Goal: Navigation & Orientation: Find specific page/section

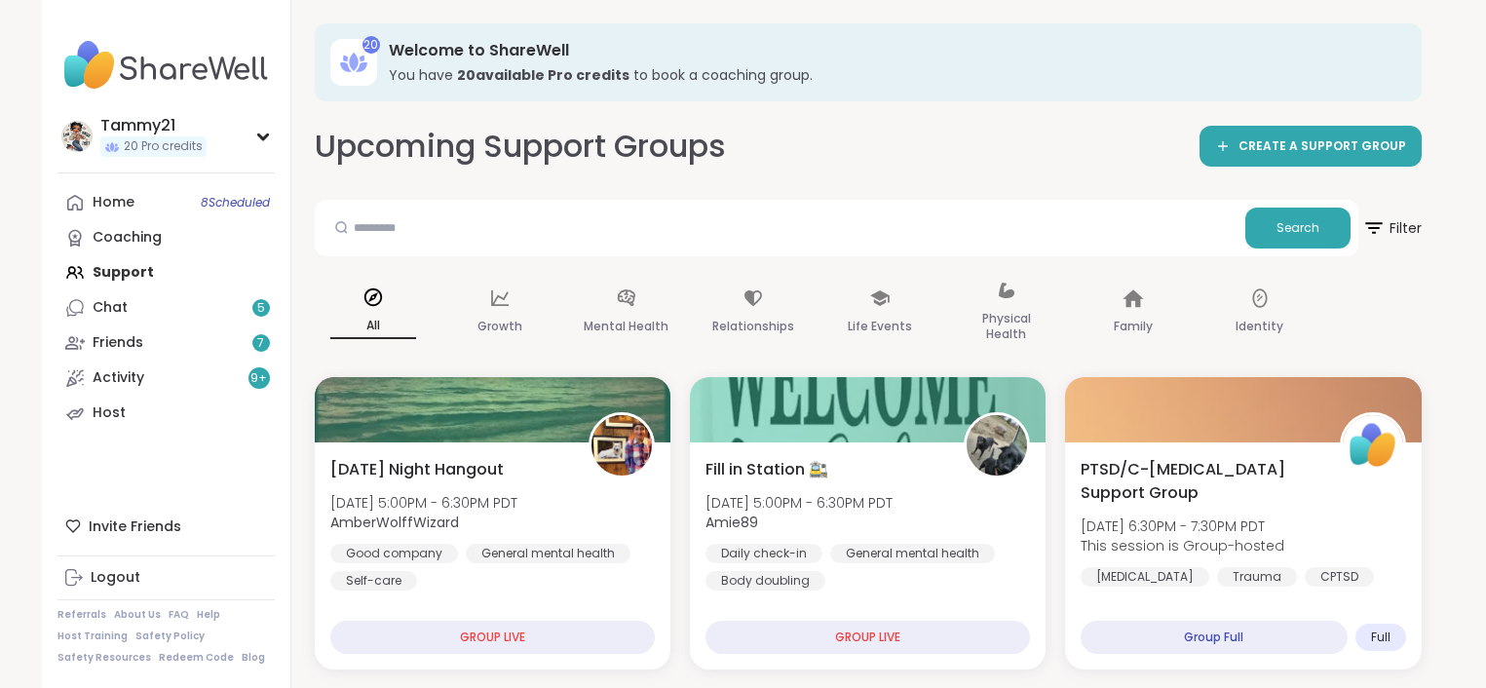
click at [109, 208] on div "Home 8 Scheduled" at bounding box center [114, 202] width 42 height 19
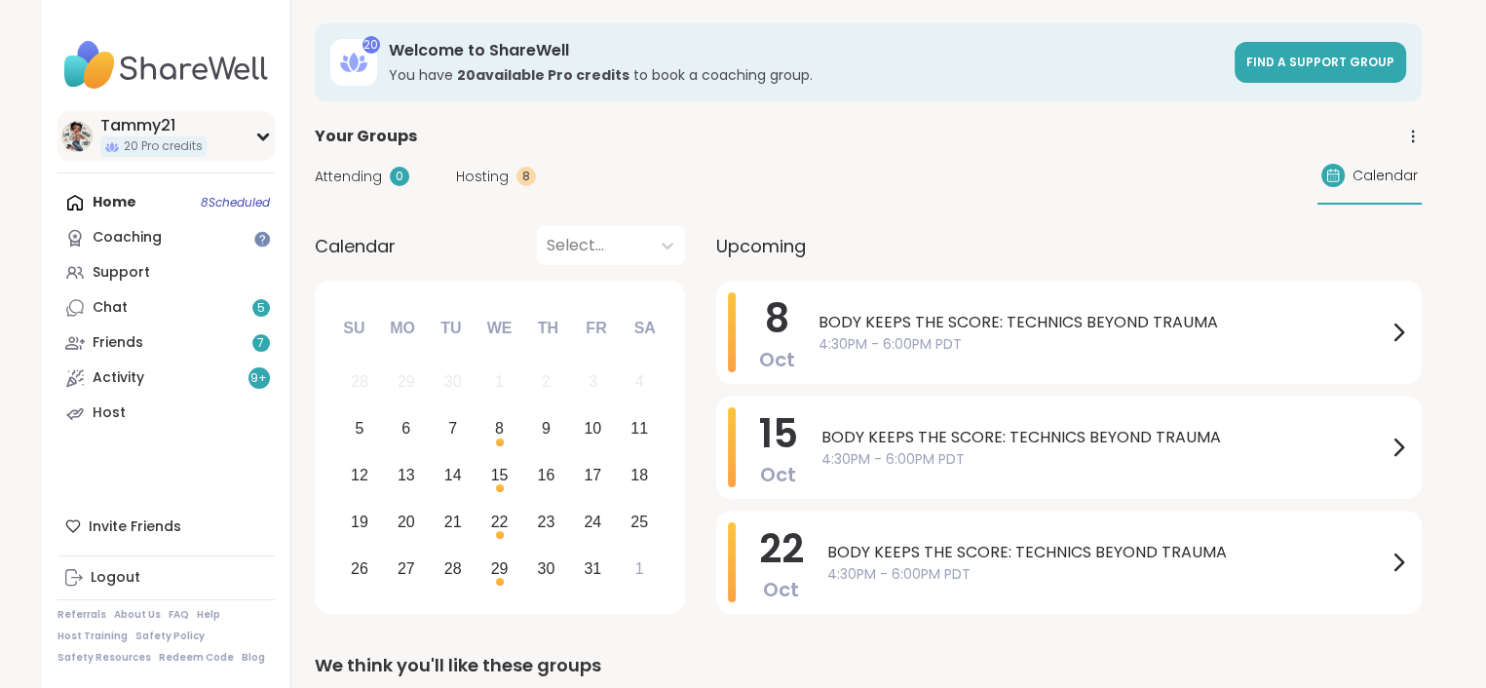
click at [117, 126] on div "Tammy21" at bounding box center [153, 125] width 106 height 21
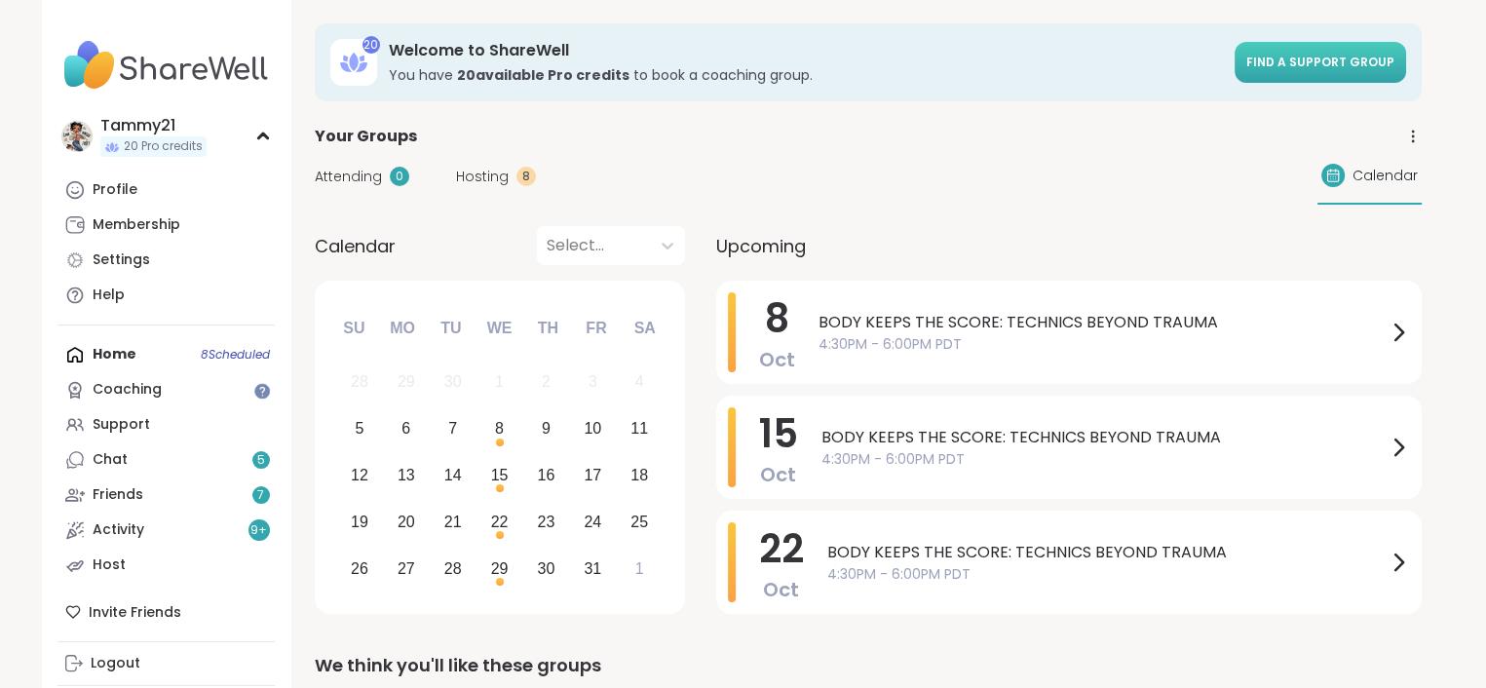
click at [1278, 57] on span "Find a support group" at bounding box center [1321, 62] width 148 height 17
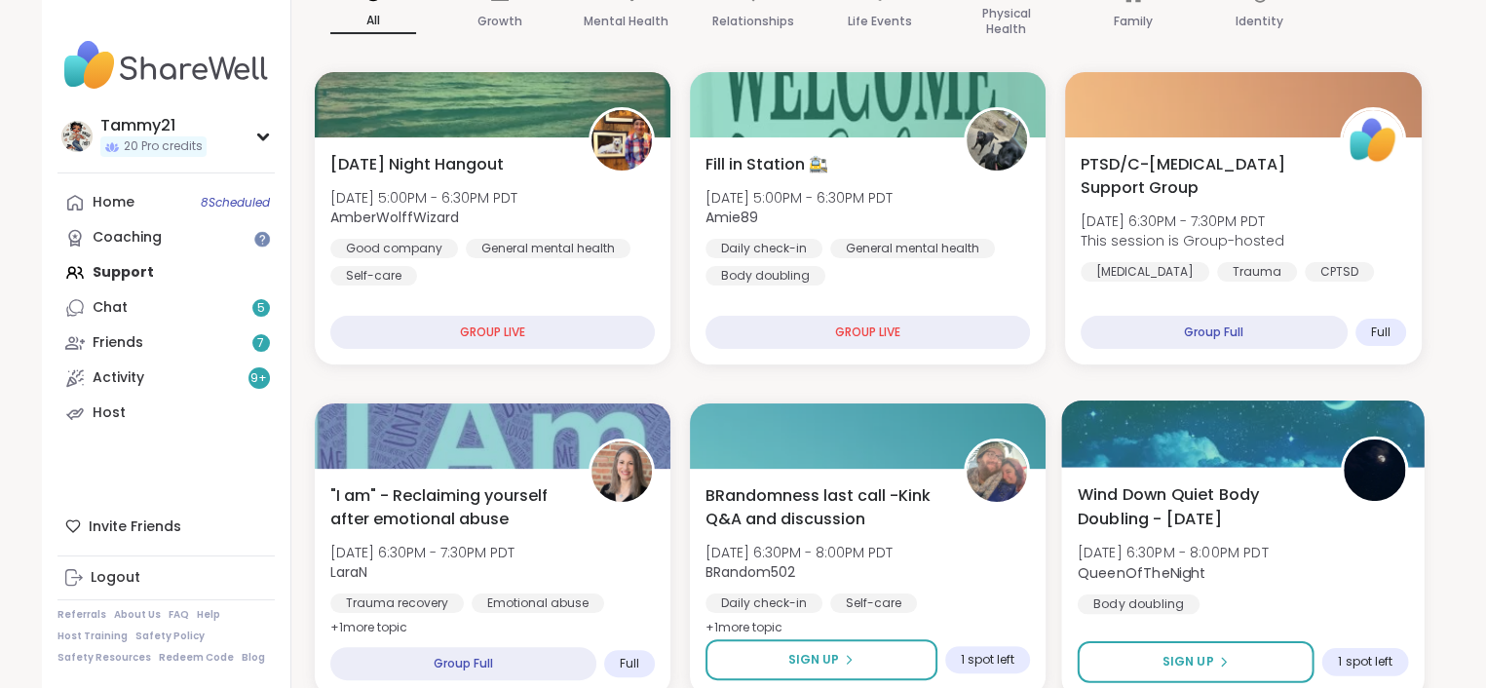
scroll to position [292, 0]
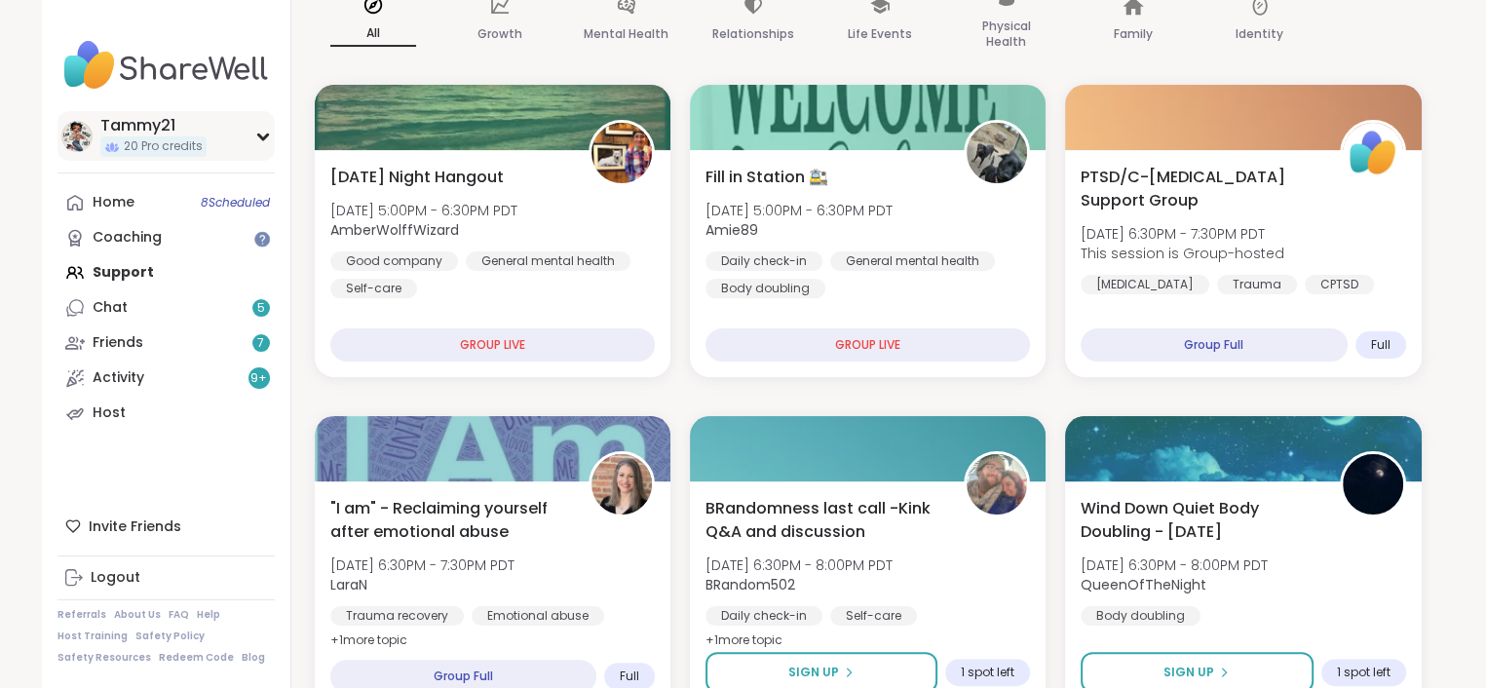
click at [131, 128] on div "Tammy21" at bounding box center [153, 125] width 106 height 21
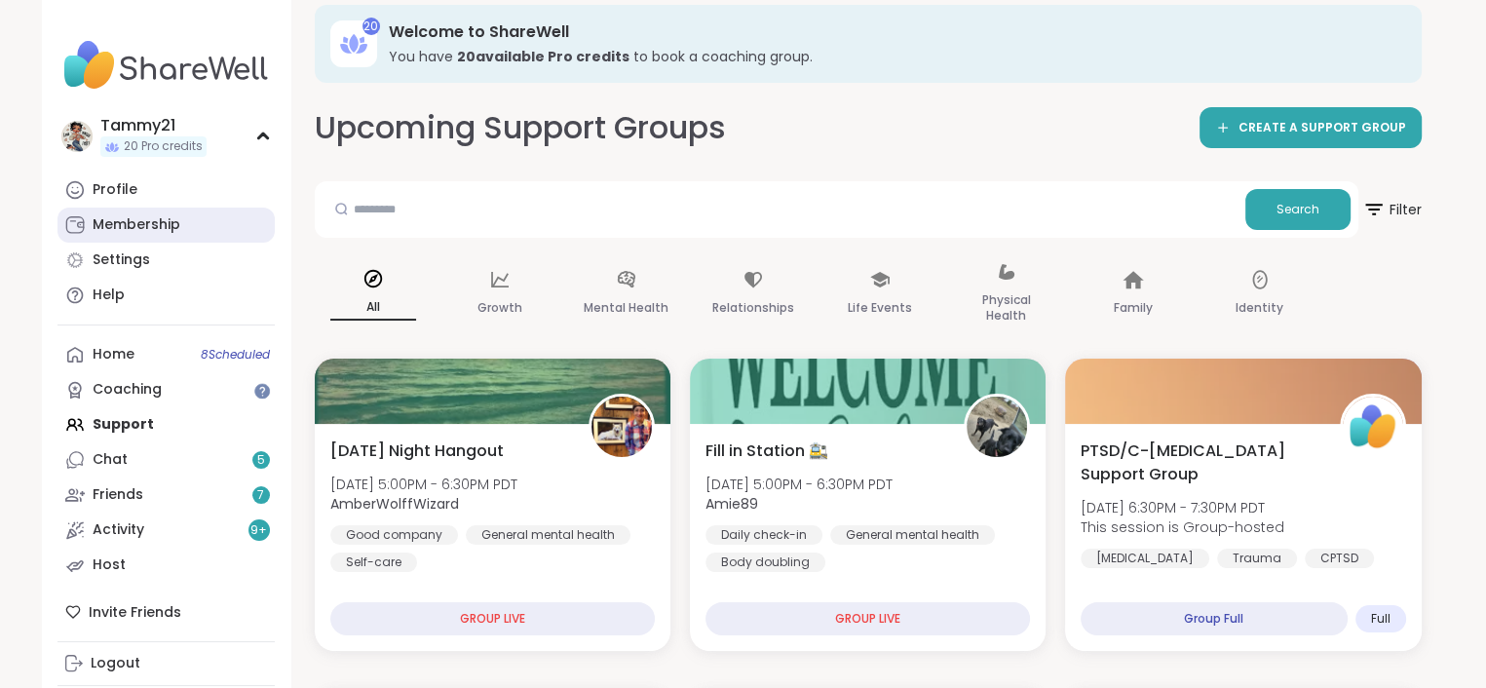
scroll to position [0, 0]
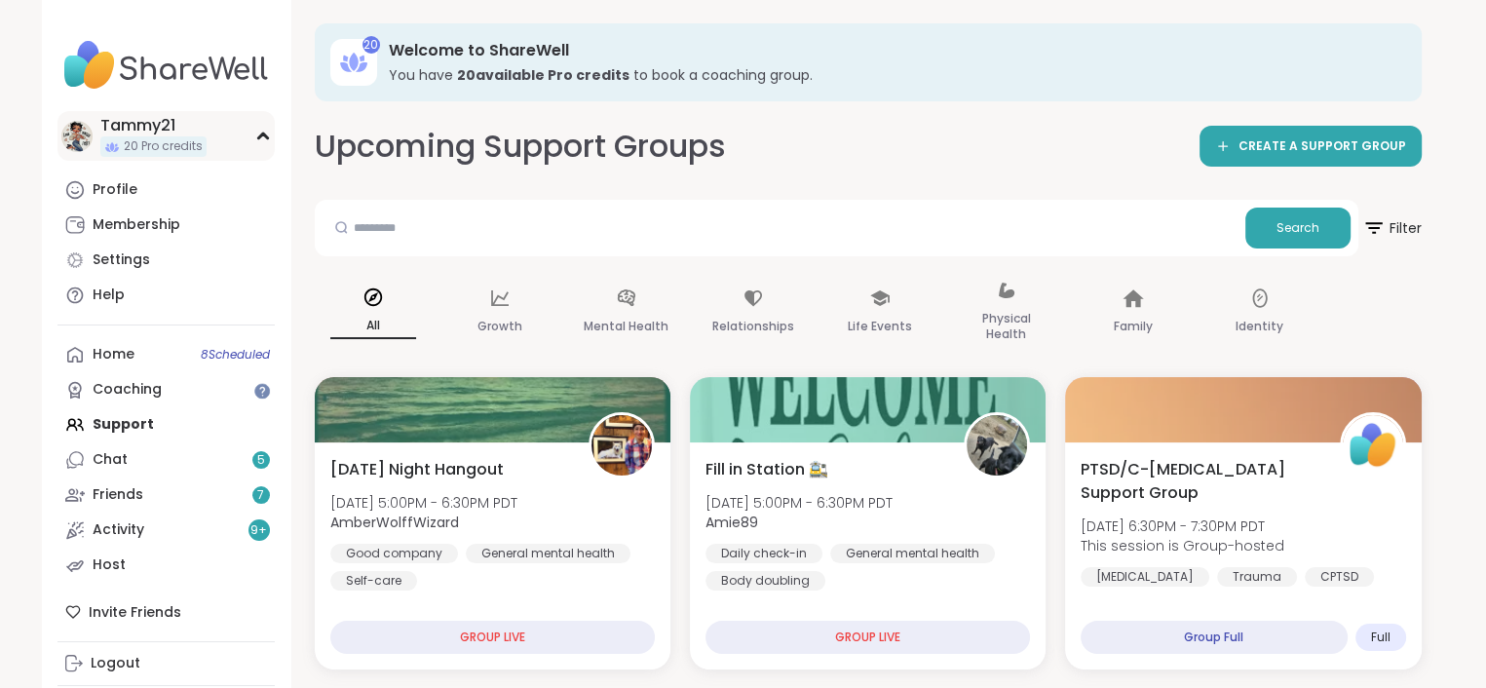
click at [143, 128] on div "Tammy21" at bounding box center [153, 125] width 106 height 21
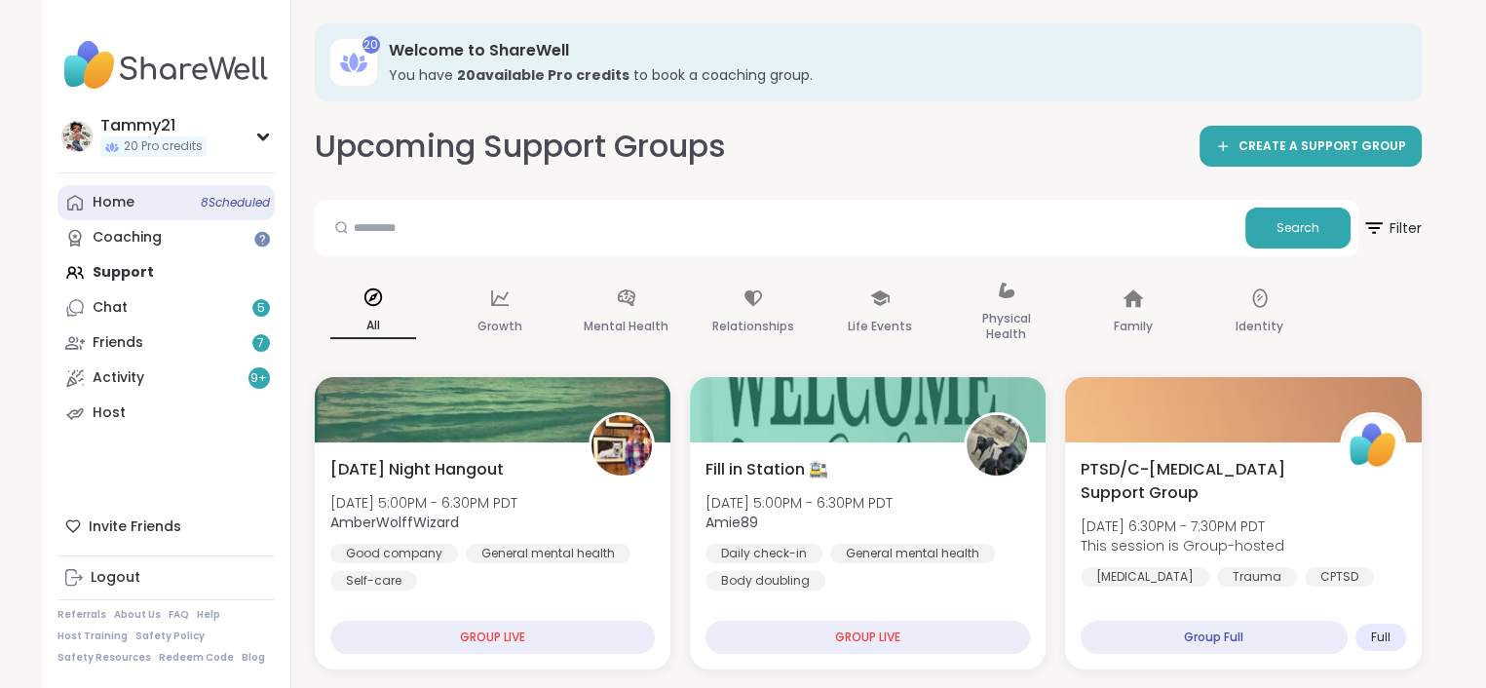
click at [120, 196] on div "Home 8 Scheduled" at bounding box center [114, 202] width 42 height 19
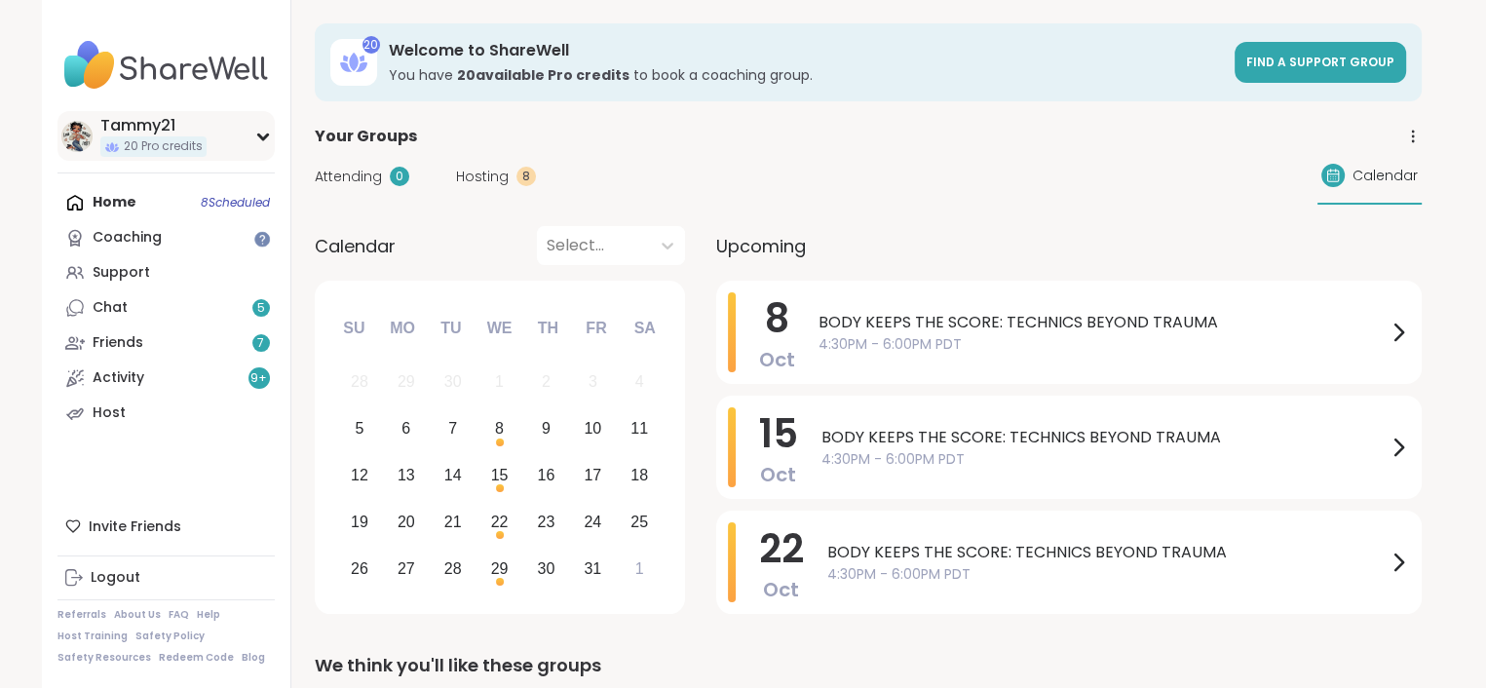
click at [134, 128] on div "Tammy21" at bounding box center [153, 125] width 106 height 21
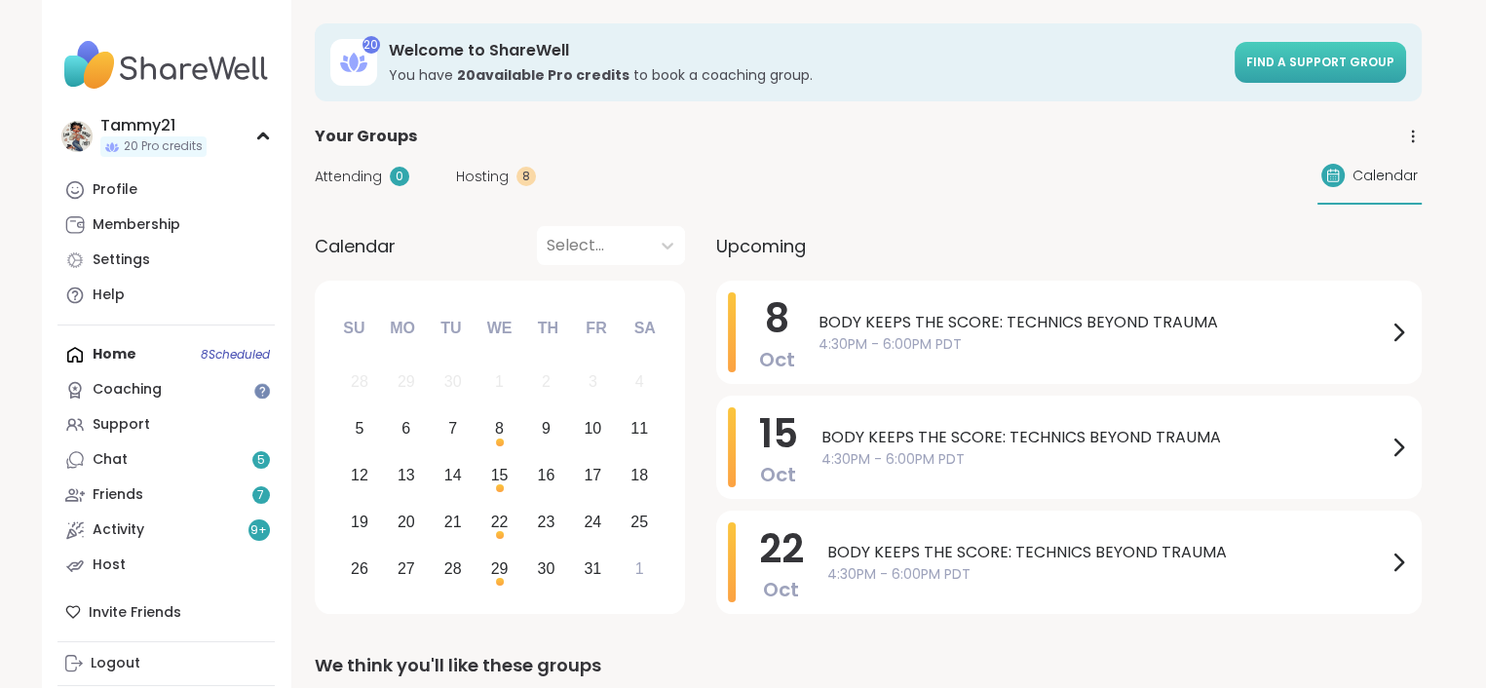
click at [1279, 58] on span "Find a support group" at bounding box center [1321, 62] width 148 height 17
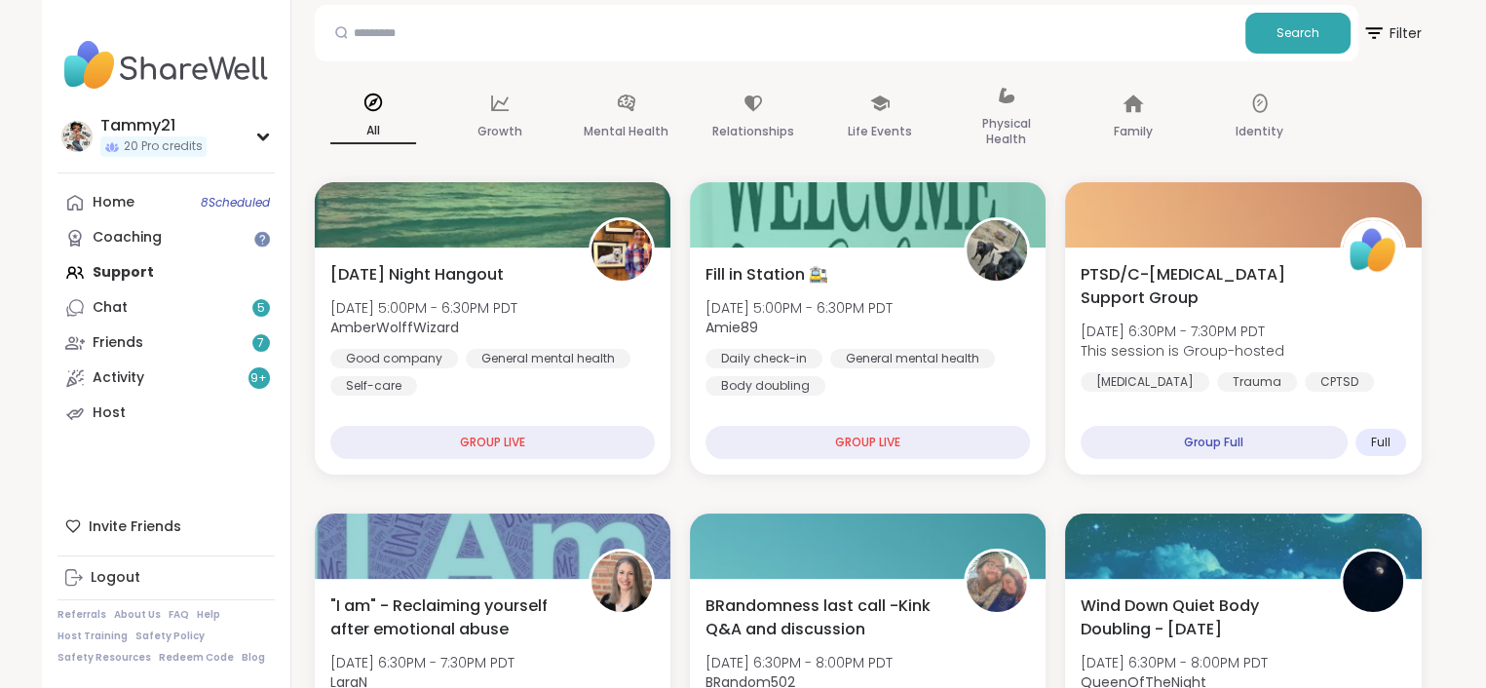
scroll to position [195, 0]
click at [148, 123] on div "Tammy21" at bounding box center [153, 125] width 106 height 21
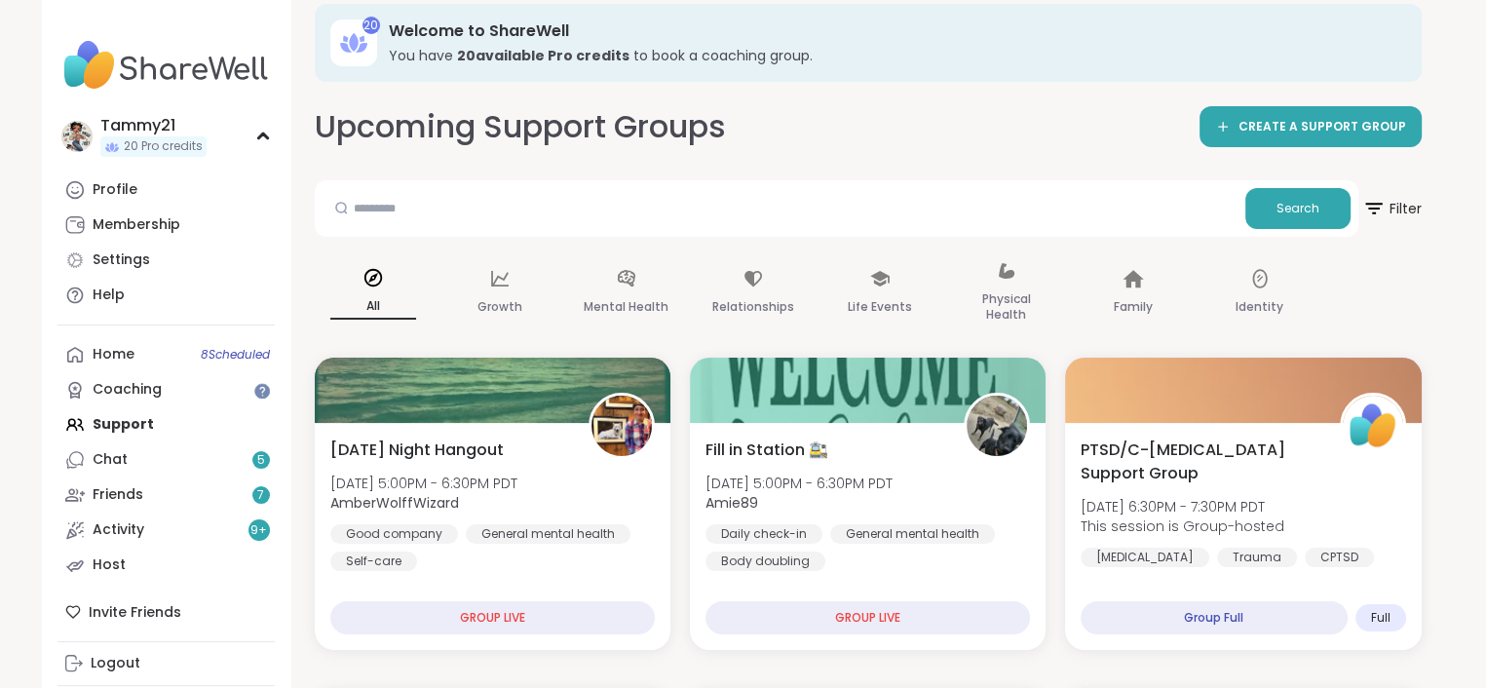
scroll to position [0, 0]
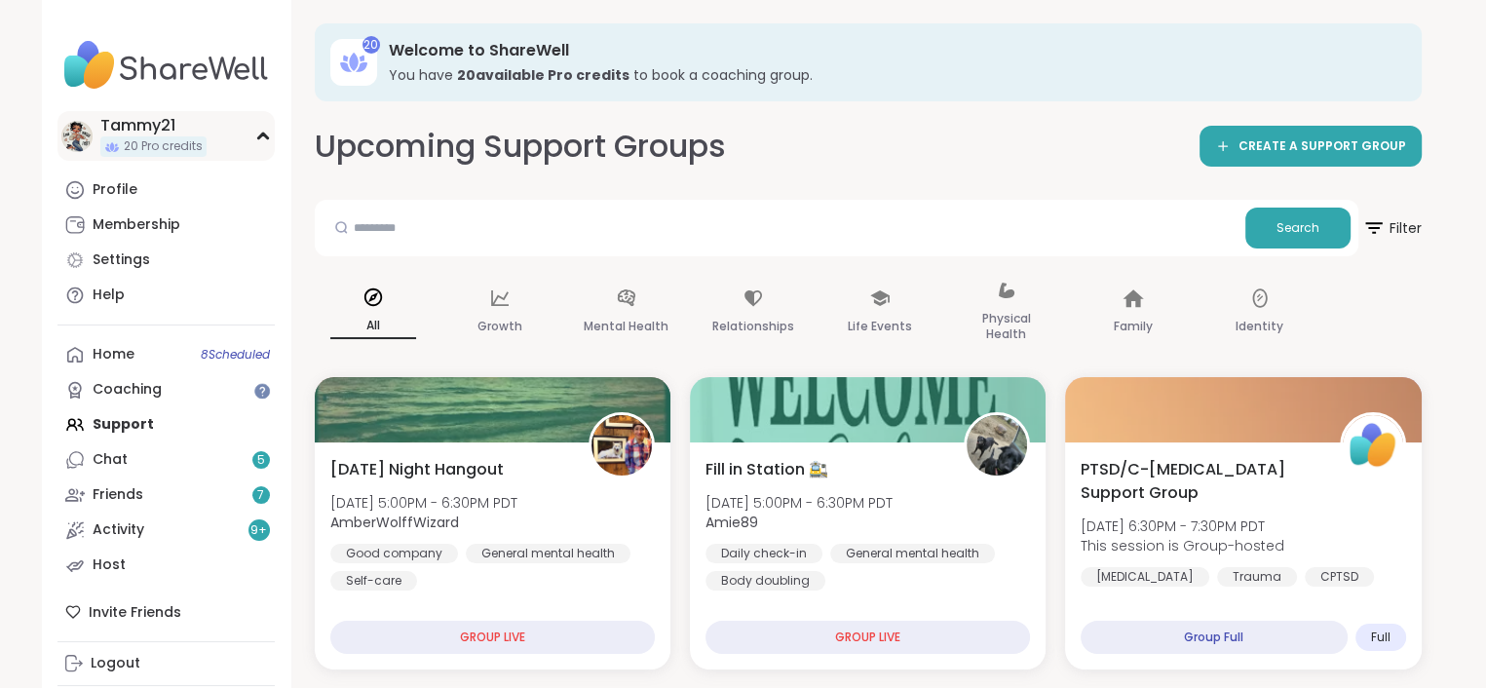
click at [146, 127] on div "Tammy21" at bounding box center [153, 125] width 106 height 21
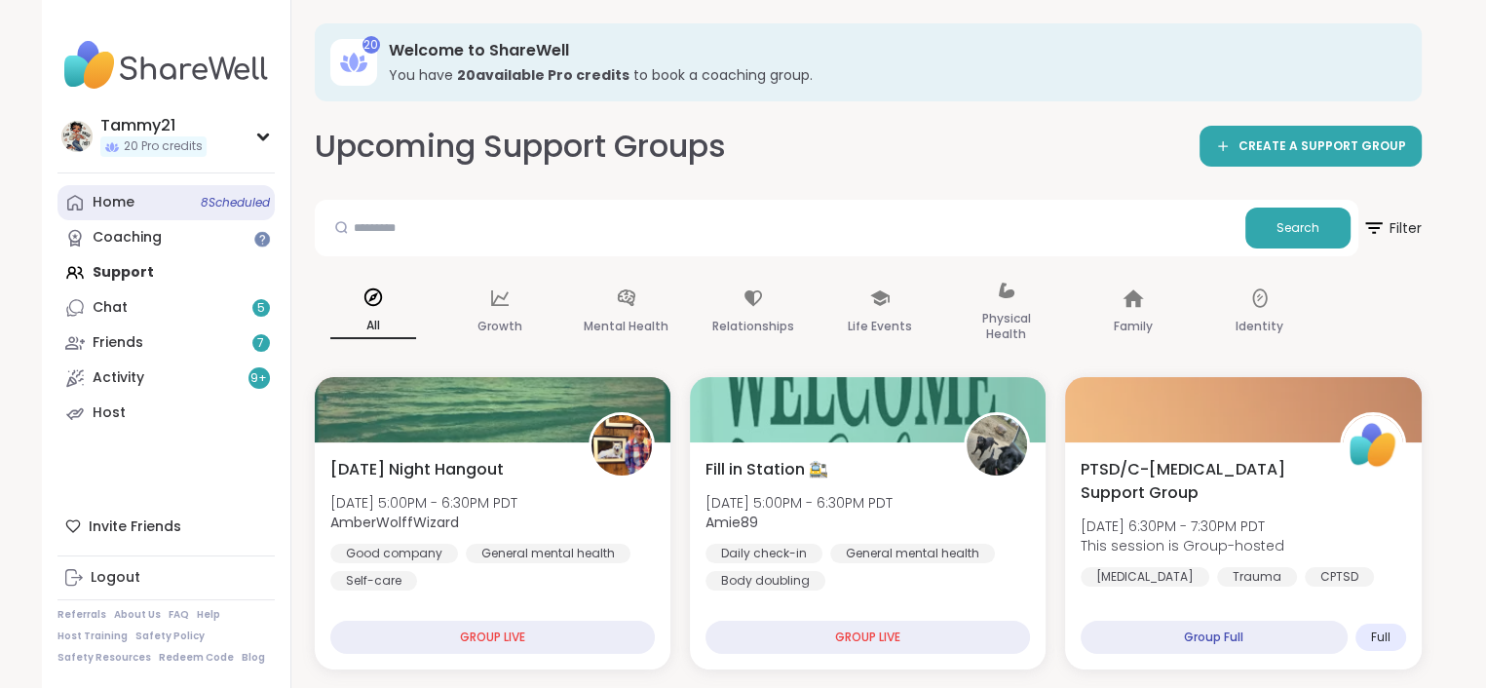
click at [146, 195] on link "Home 8 Scheduled" at bounding box center [166, 202] width 217 height 35
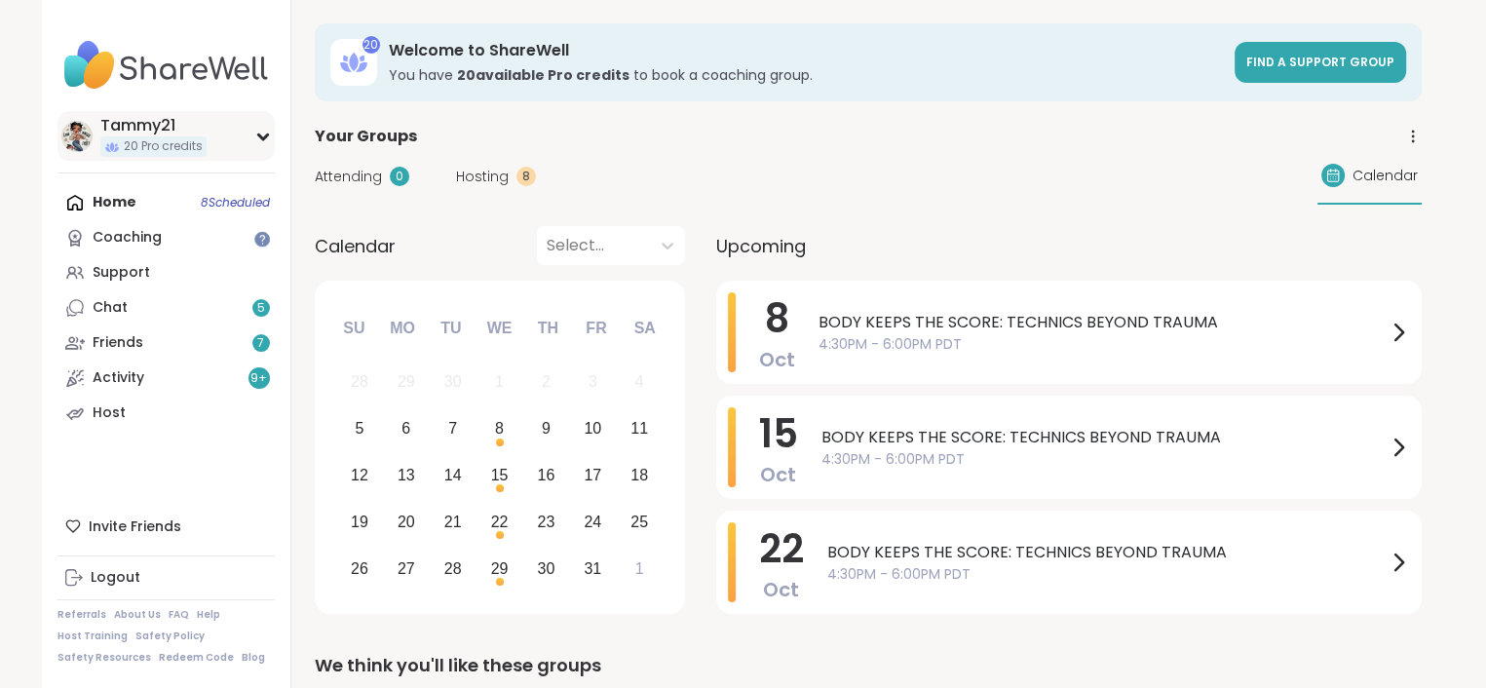
click at [141, 126] on div "Tammy21" at bounding box center [153, 125] width 106 height 21
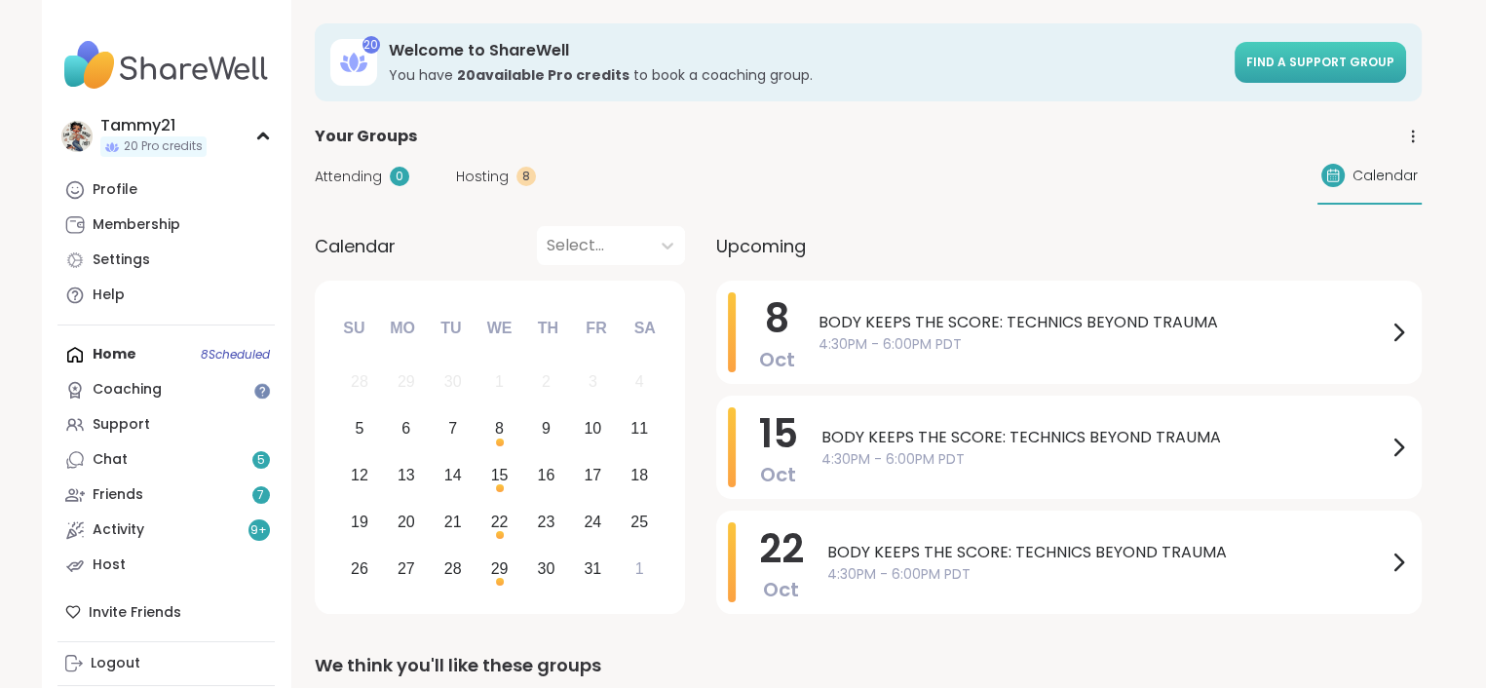
click at [1296, 54] on span "Find a support group" at bounding box center [1321, 62] width 148 height 17
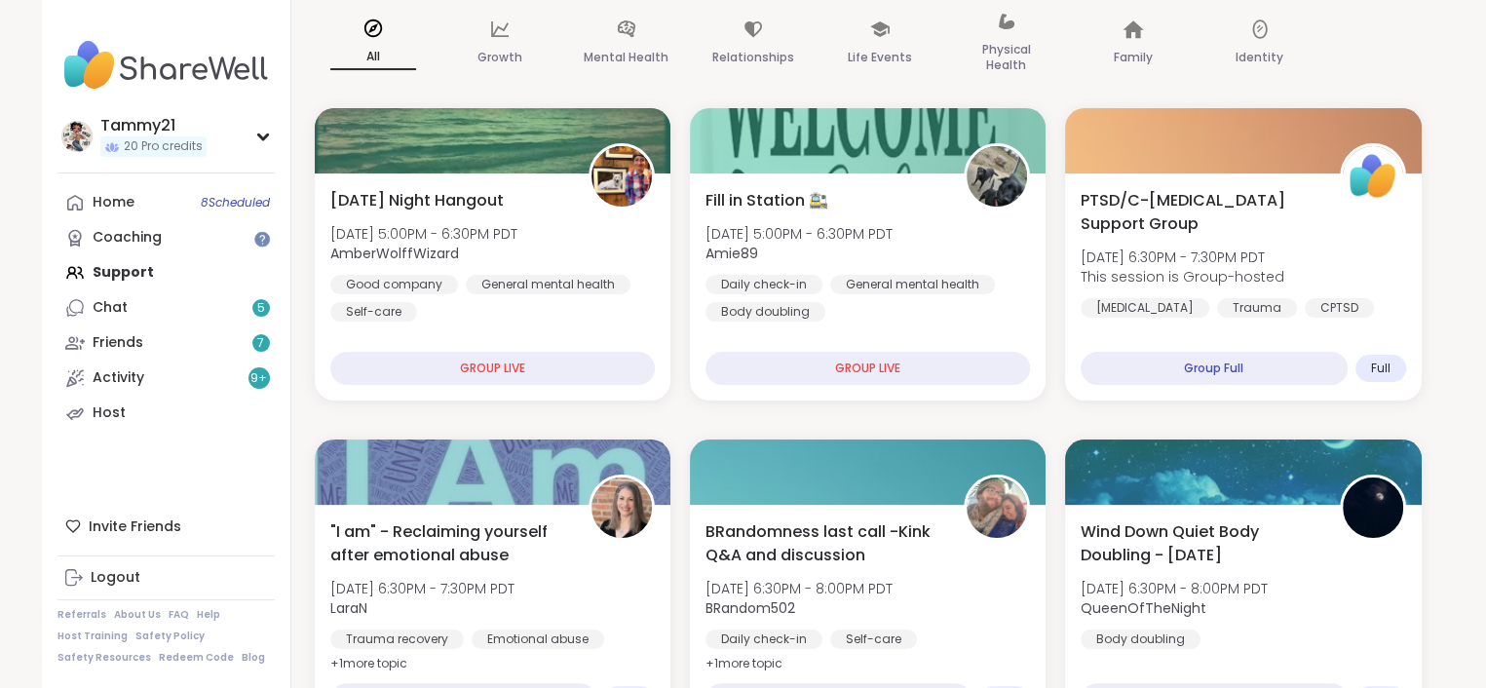
scroll to position [292, 0]
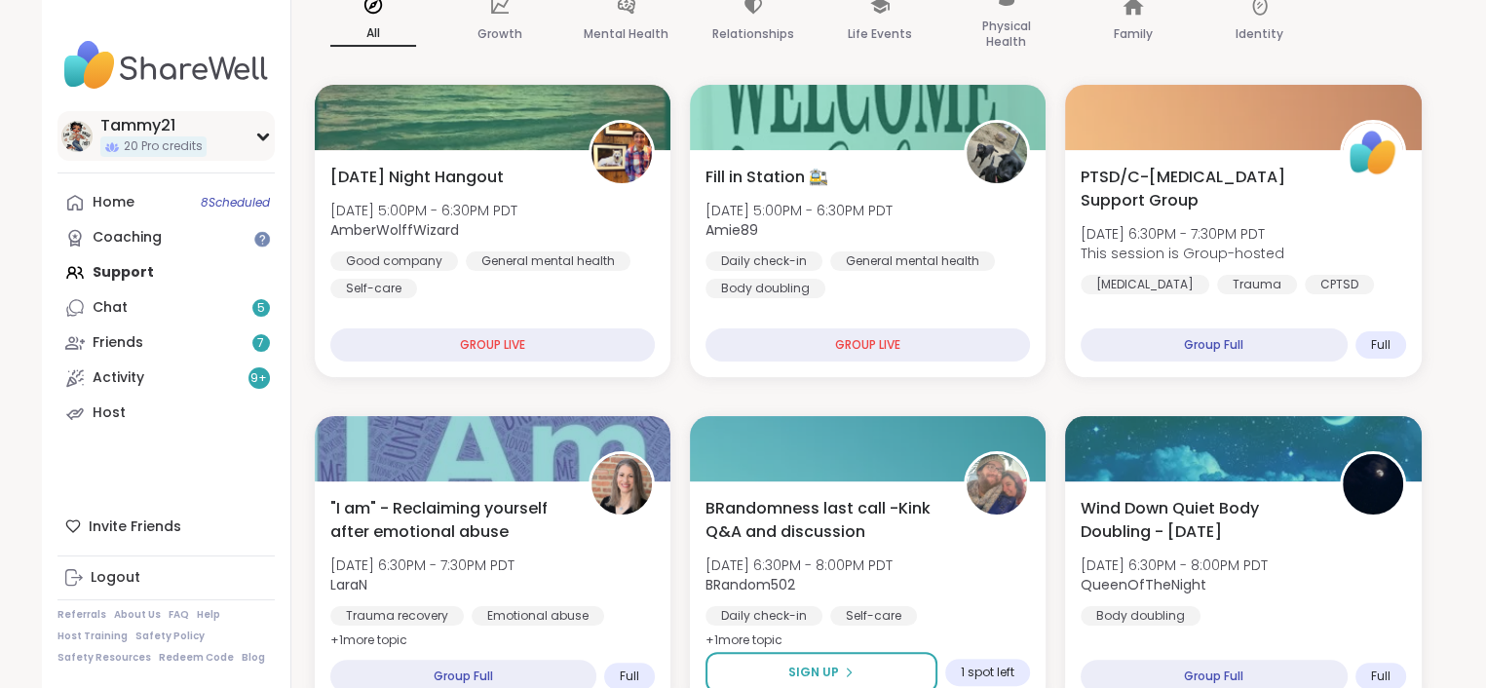
click at [152, 130] on div "Tammy21" at bounding box center [153, 125] width 106 height 21
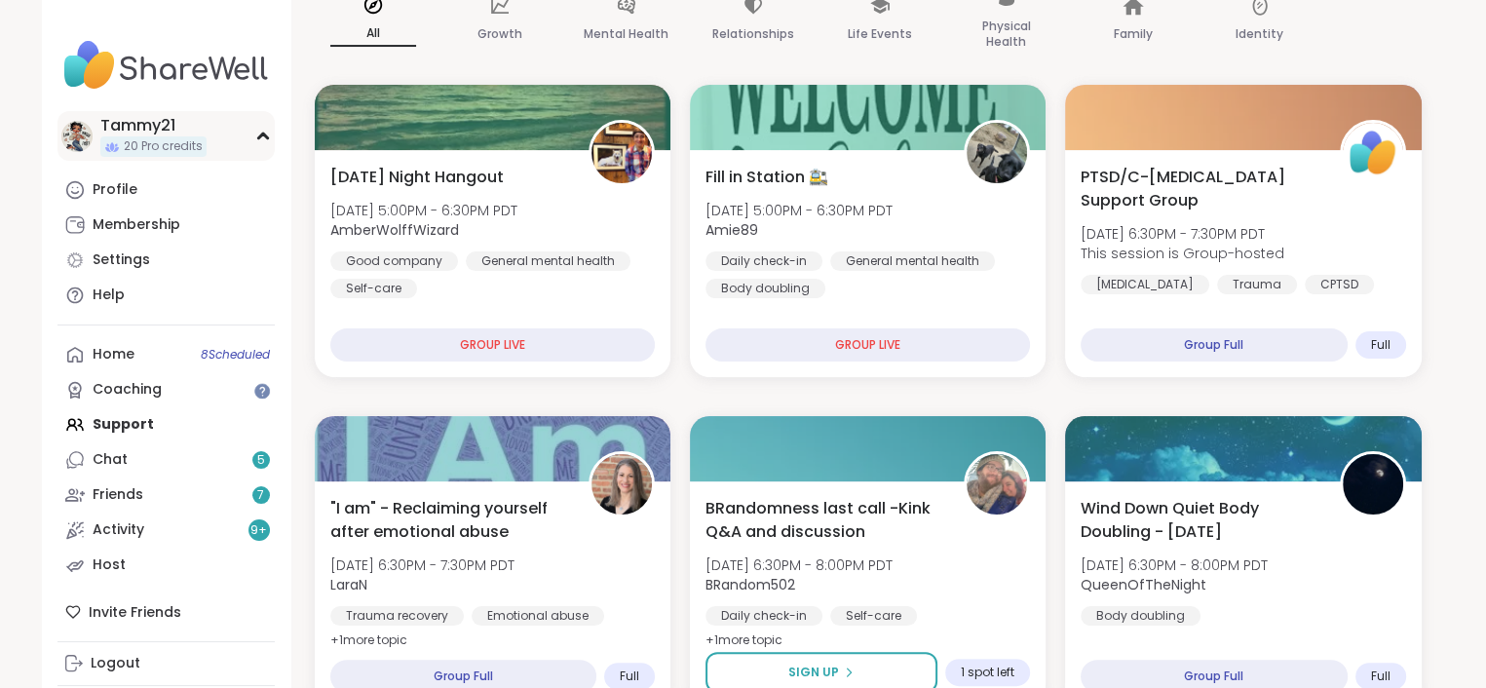
click at [155, 134] on div "Tammy21" at bounding box center [153, 125] width 106 height 21
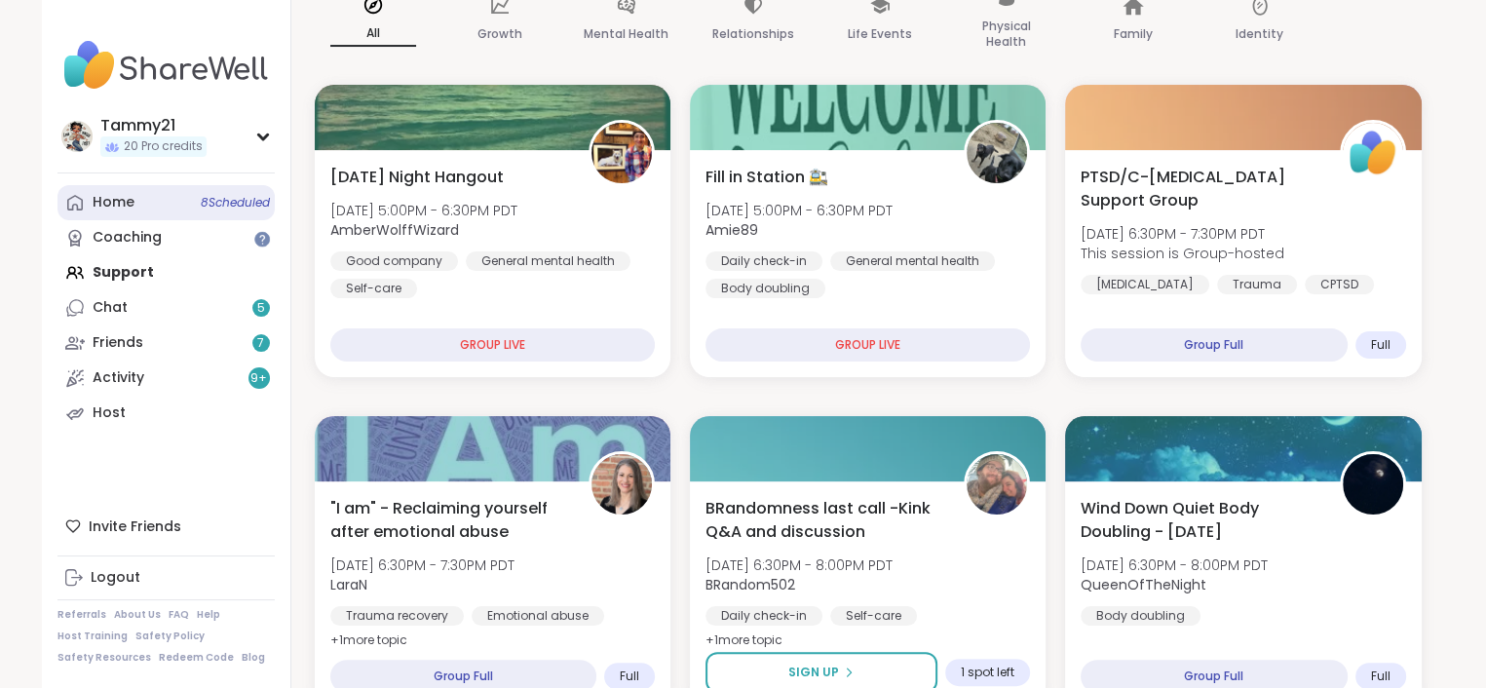
click at [112, 198] on div "Home 8 Scheduled" at bounding box center [114, 202] width 42 height 19
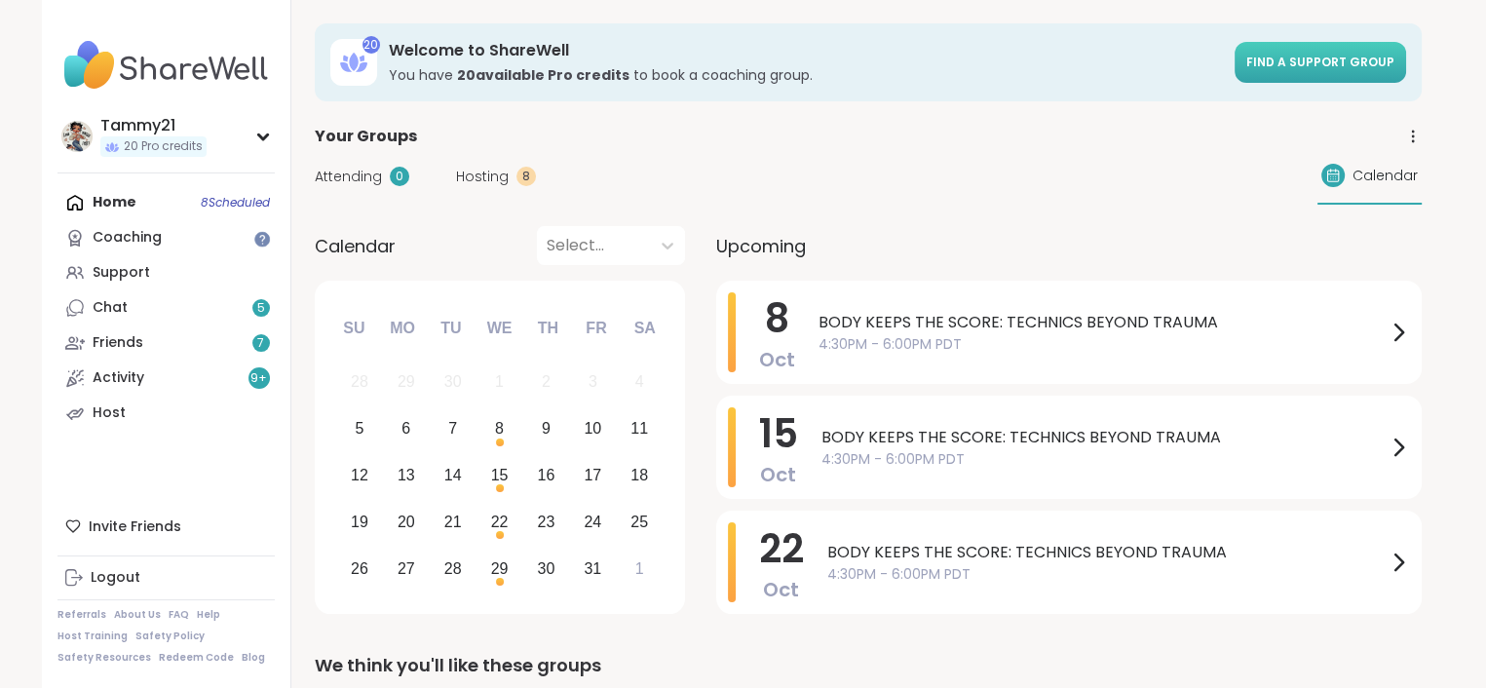
click at [1306, 56] on span "Find a support group" at bounding box center [1321, 62] width 148 height 17
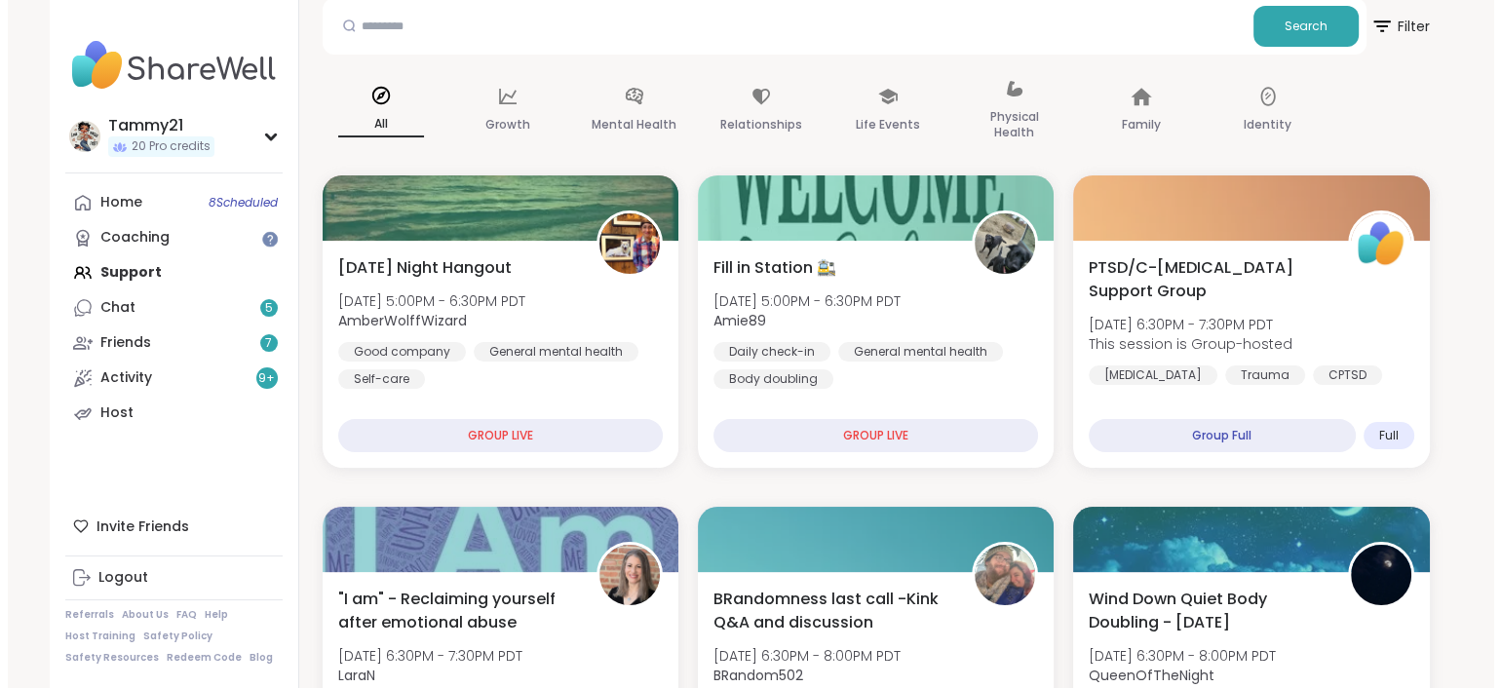
scroll to position [195, 0]
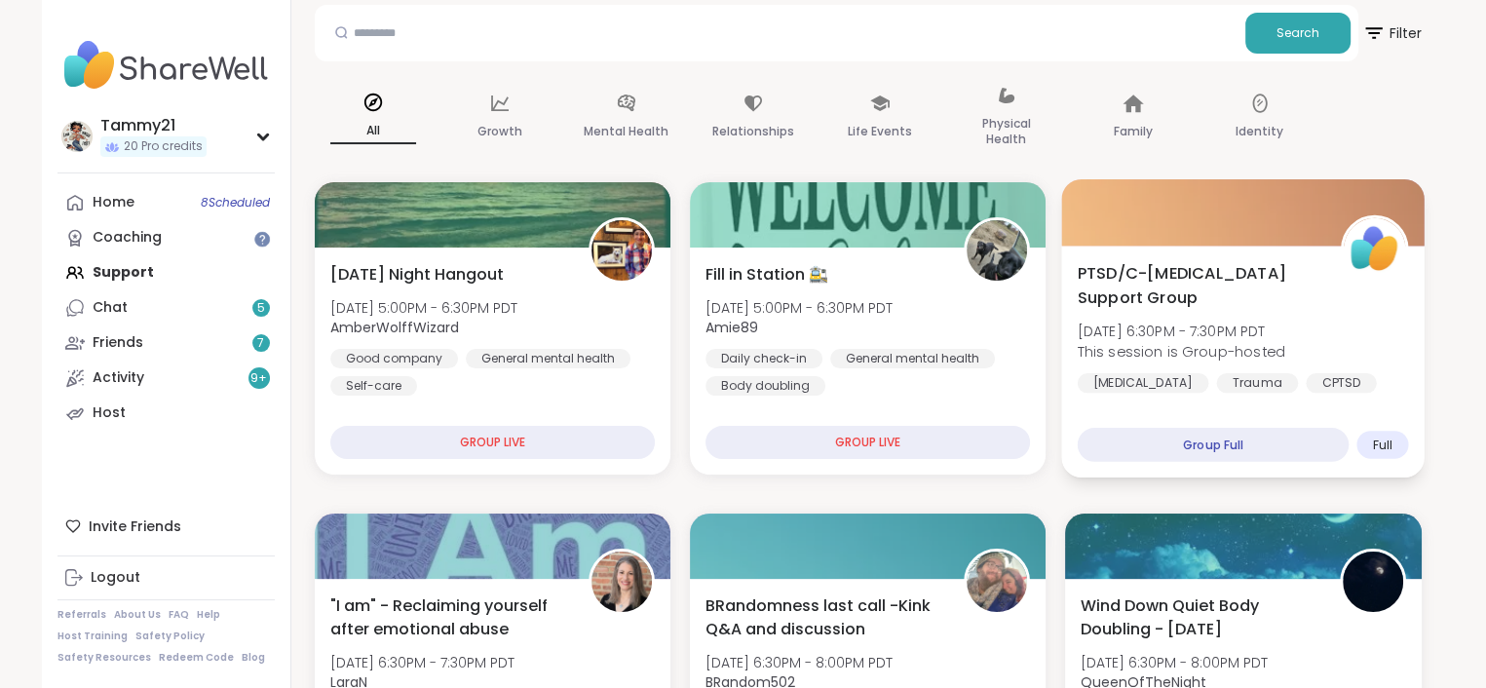
click at [1315, 327] on div "PTSD/C-[MEDICAL_DATA] Support Group [DATE] 6:30PM - 7:30PM PDT This session is …" at bounding box center [1243, 327] width 331 height 132
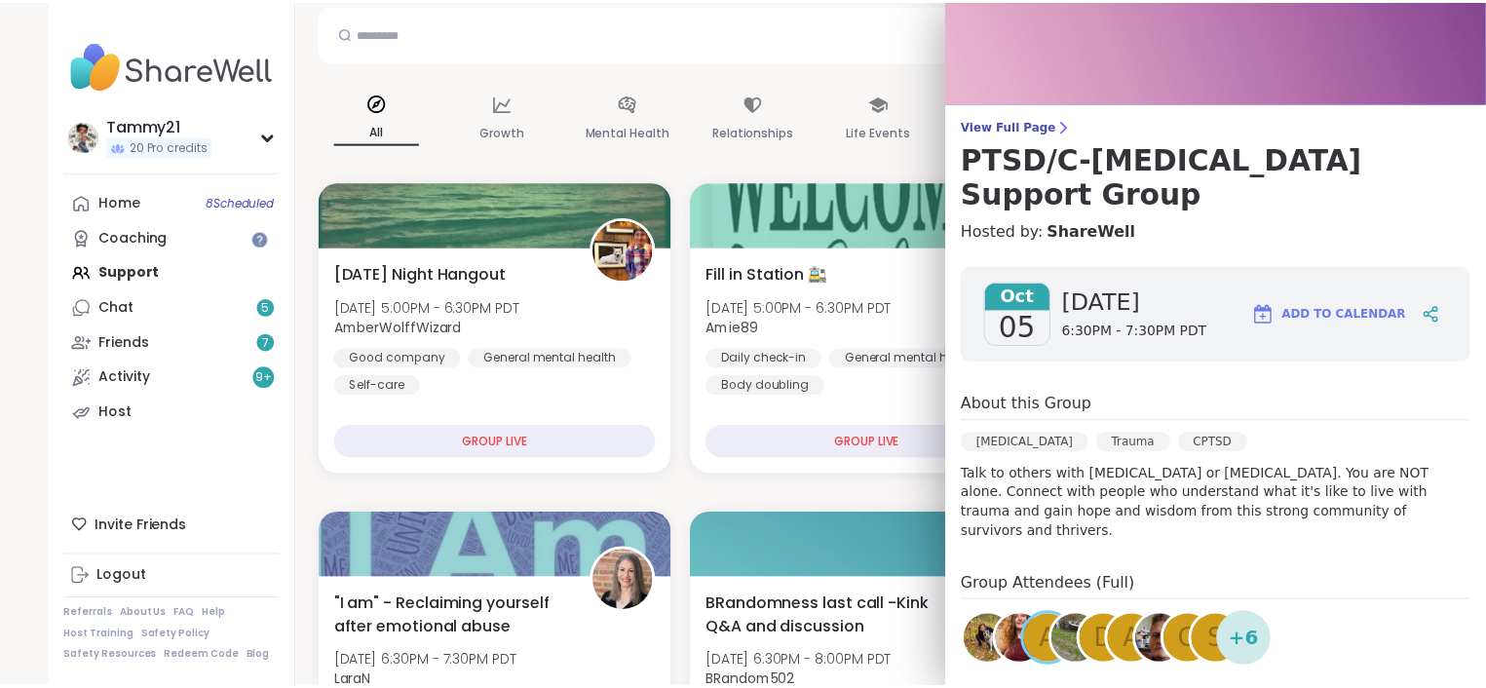
scroll to position [0, 0]
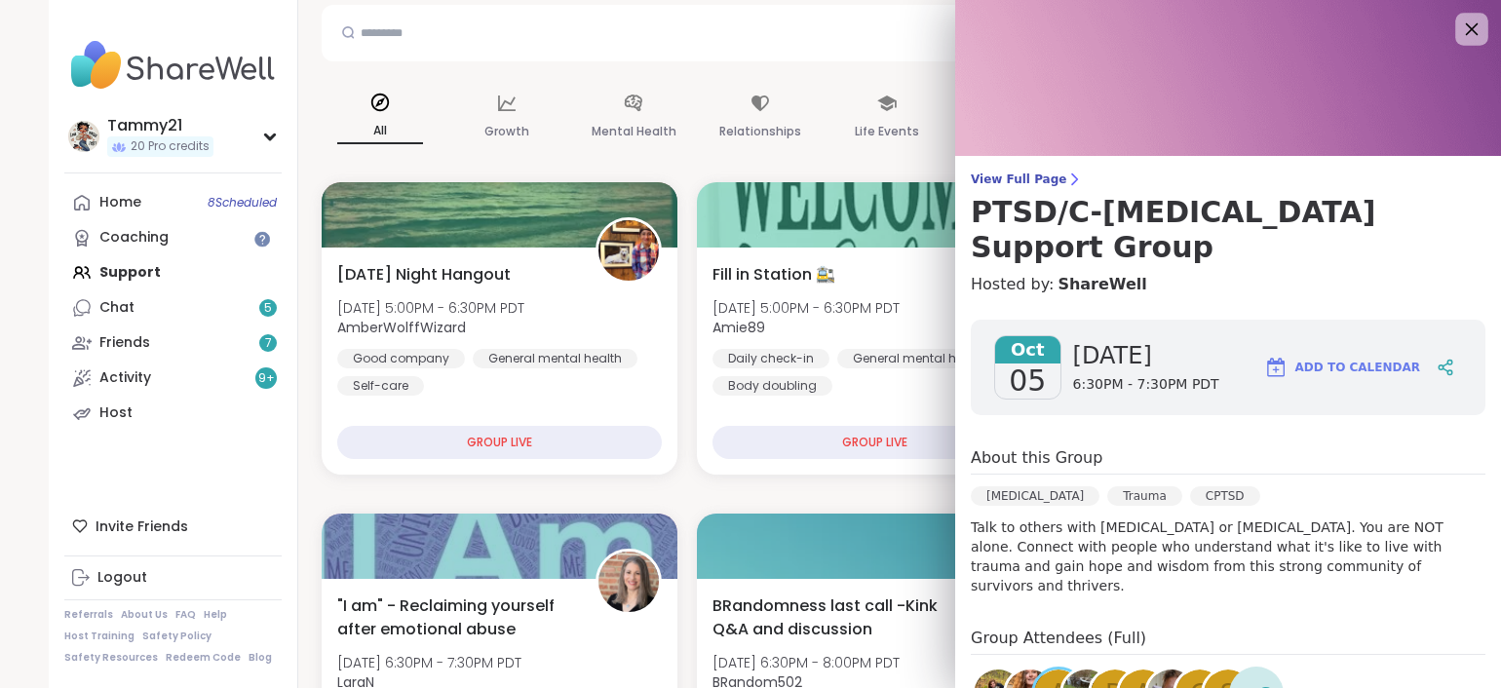
click at [1459, 23] on icon at bounding box center [1471, 29] width 24 height 24
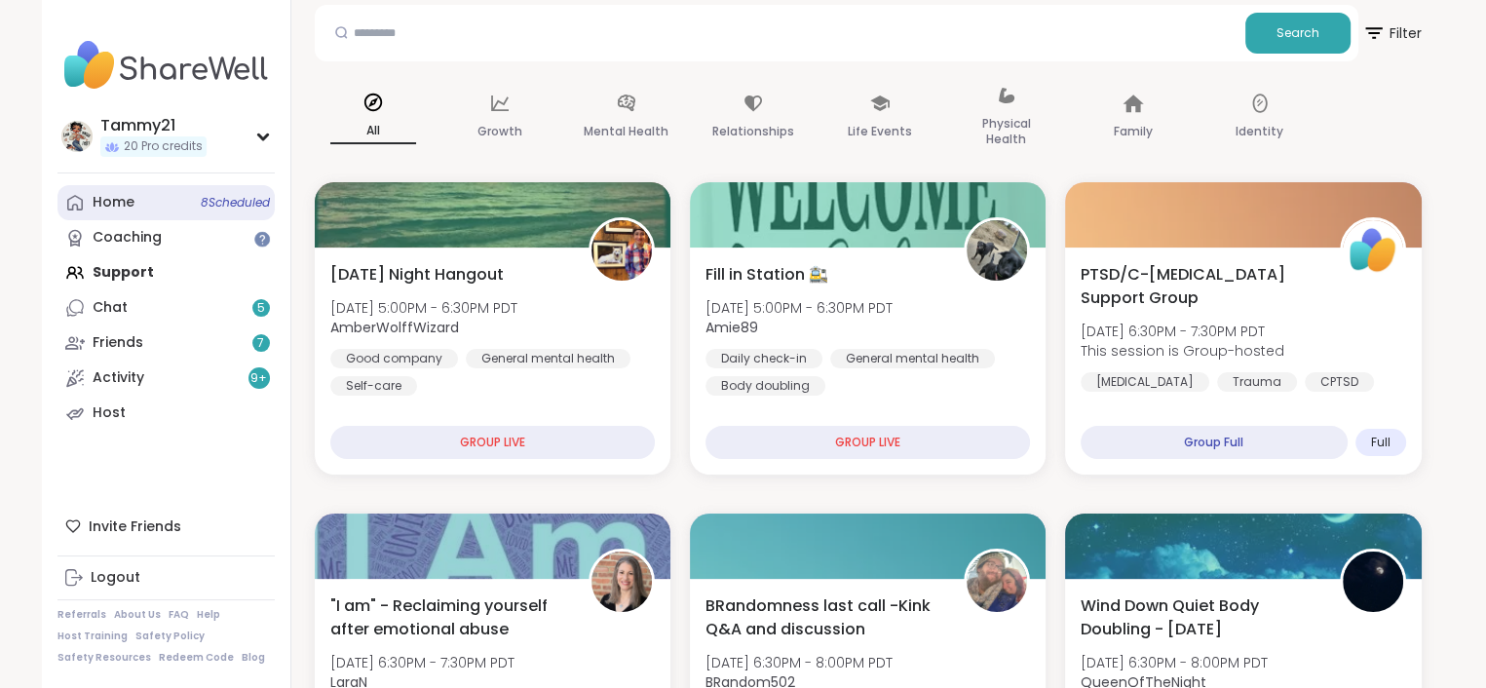
click at [129, 204] on div "Home 8 Scheduled" at bounding box center [114, 202] width 42 height 19
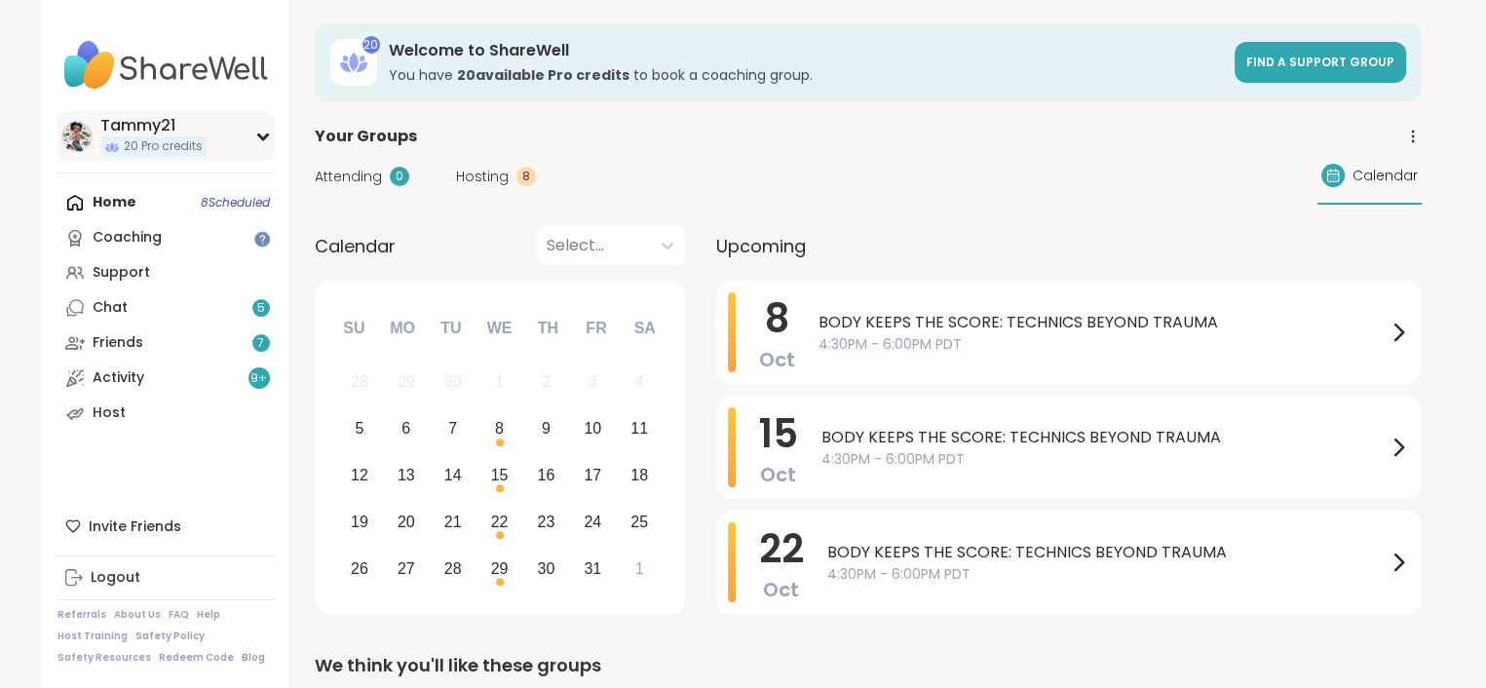
click at [147, 122] on div "Tammy21" at bounding box center [153, 125] width 106 height 21
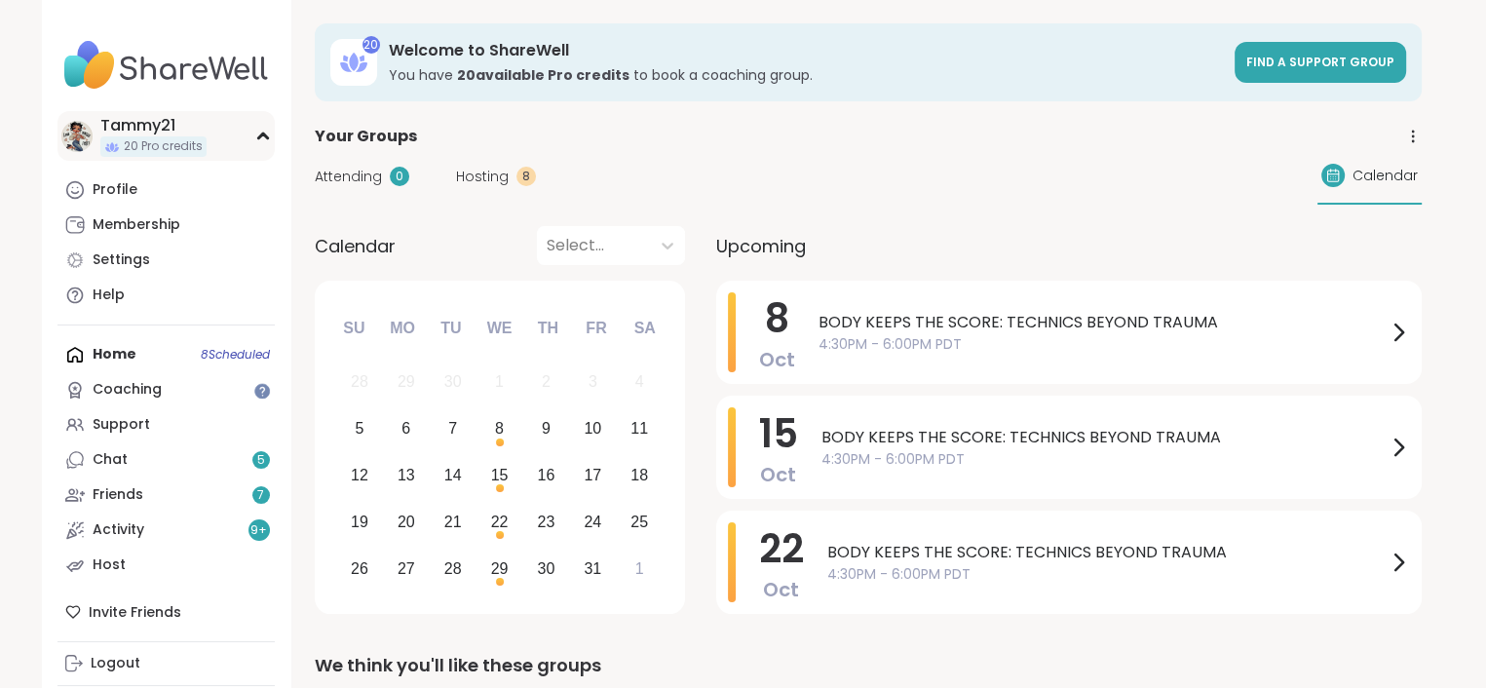
click at [164, 123] on div "Tammy21" at bounding box center [153, 125] width 106 height 21
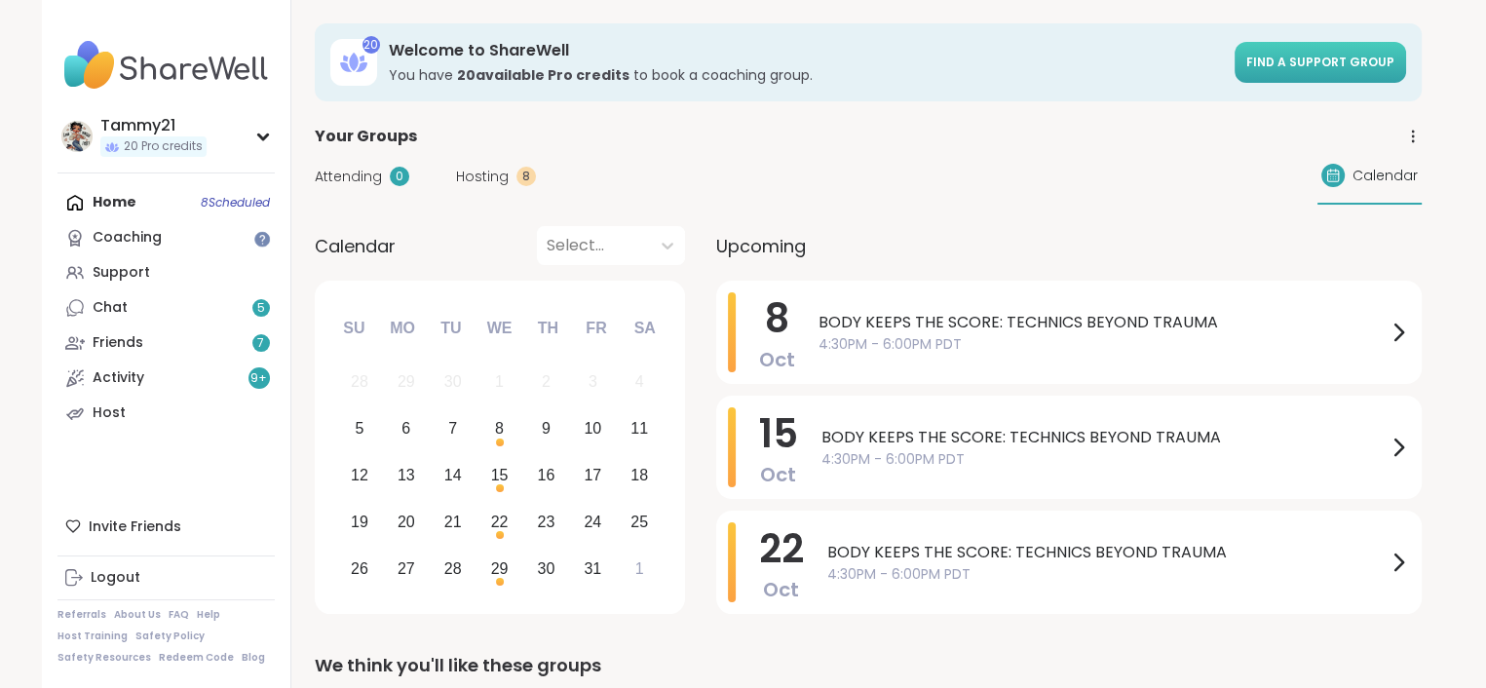
click at [1311, 60] on span "Find a support group" at bounding box center [1321, 62] width 148 height 17
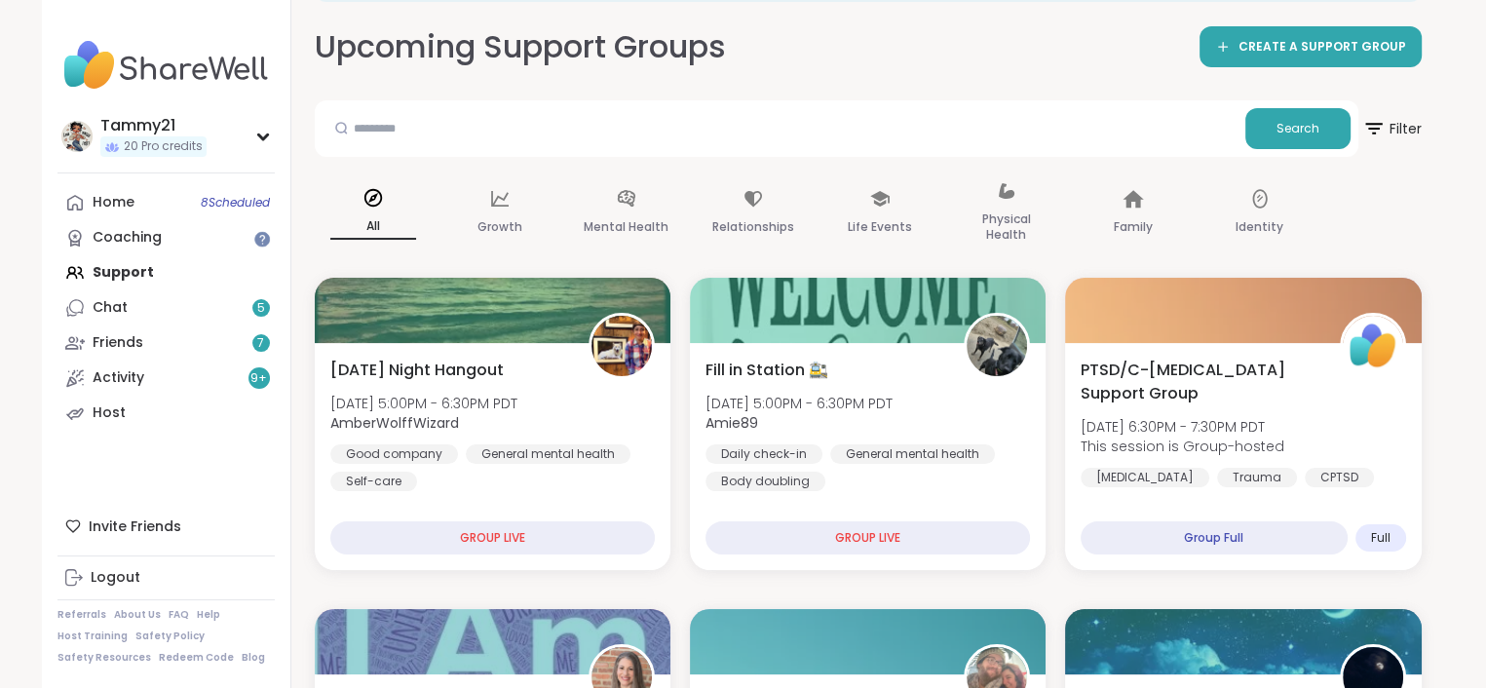
scroll to position [97, 0]
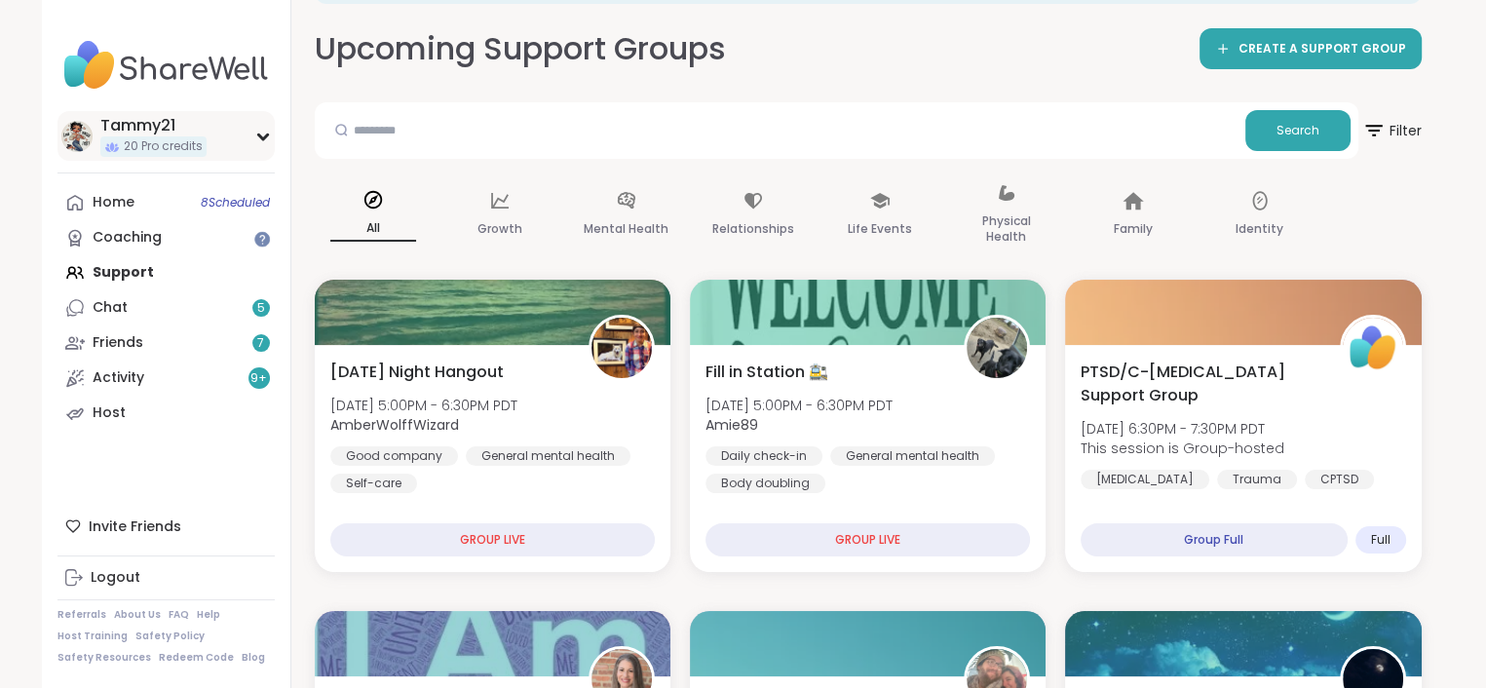
click at [143, 120] on div "Tammy21" at bounding box center [153, 125] width 106 height 21
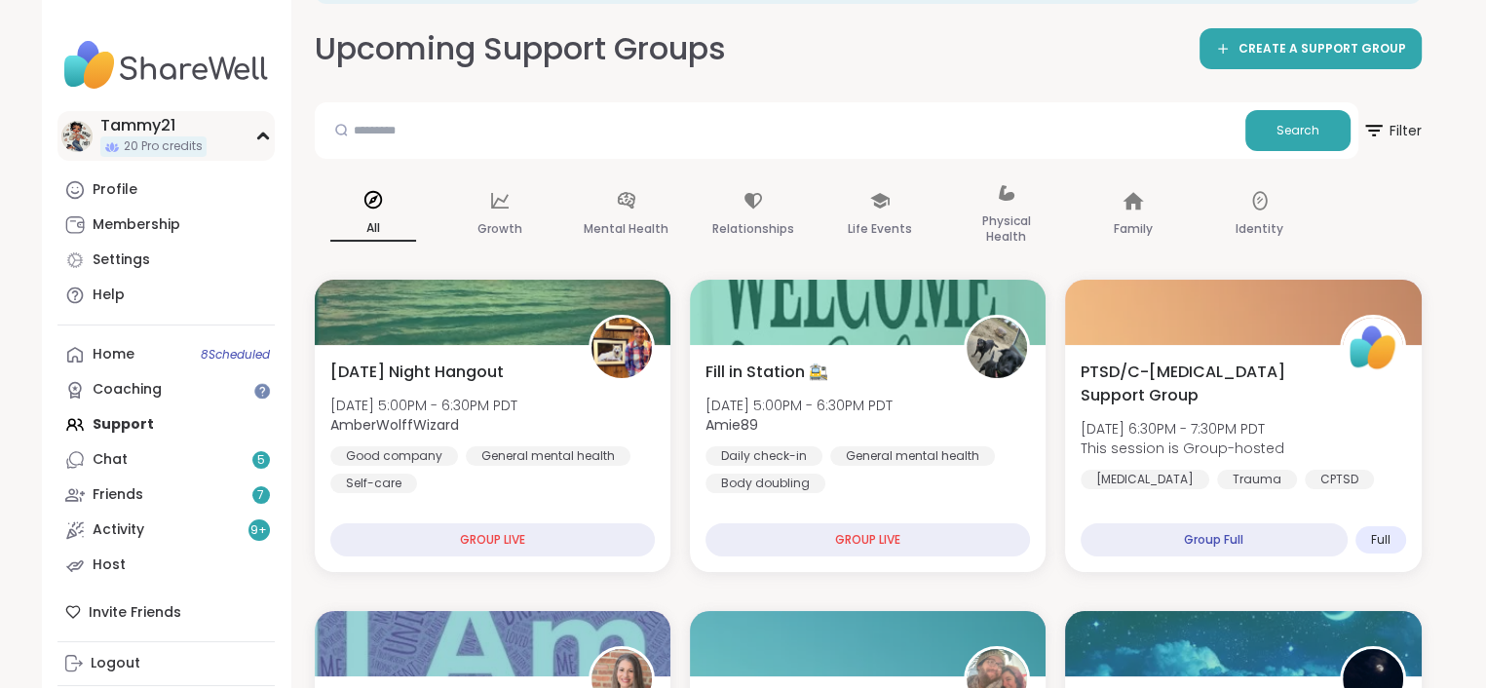
click at [141, 126] on div "Tammy21" at bounding box center [153, 125] width 106 height 21
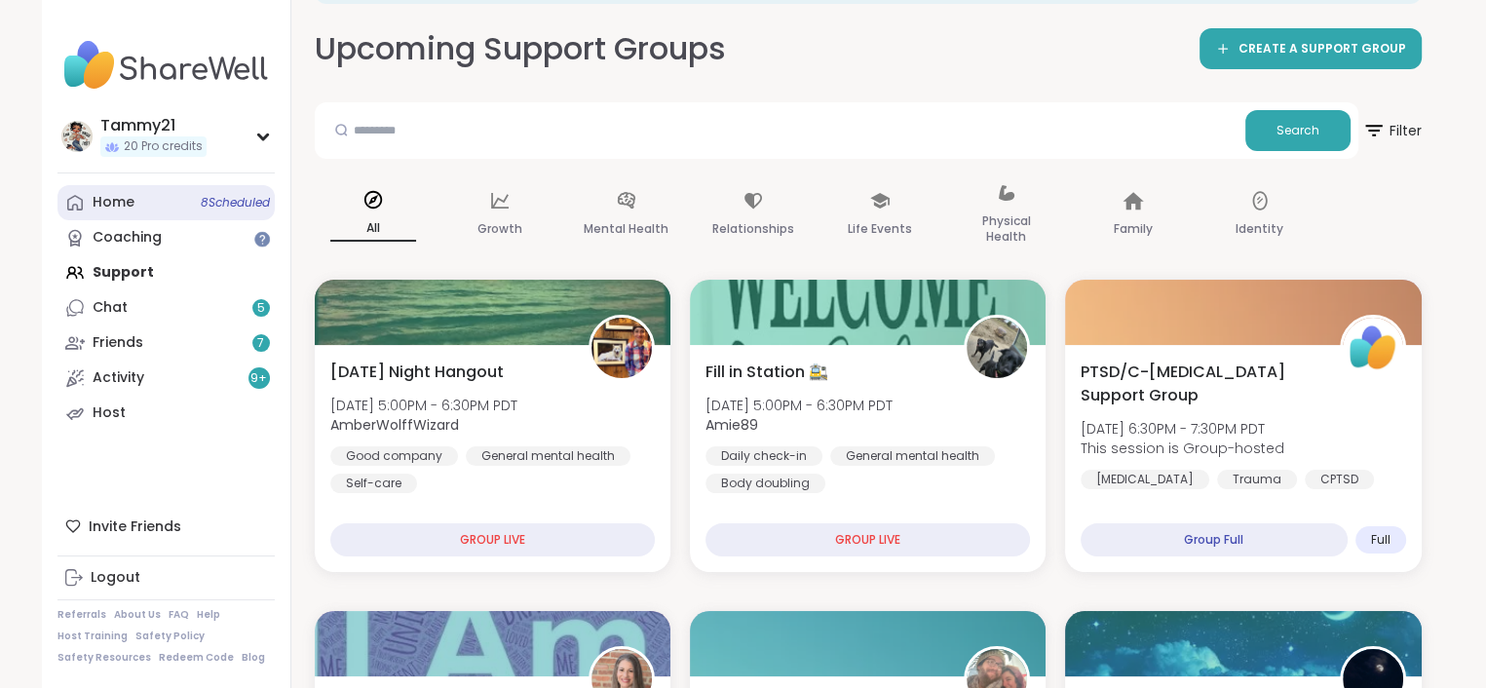
click at [125, 199] on div "Home 8 Scheduled" at bounding box center [114, 202] width 42 height 19
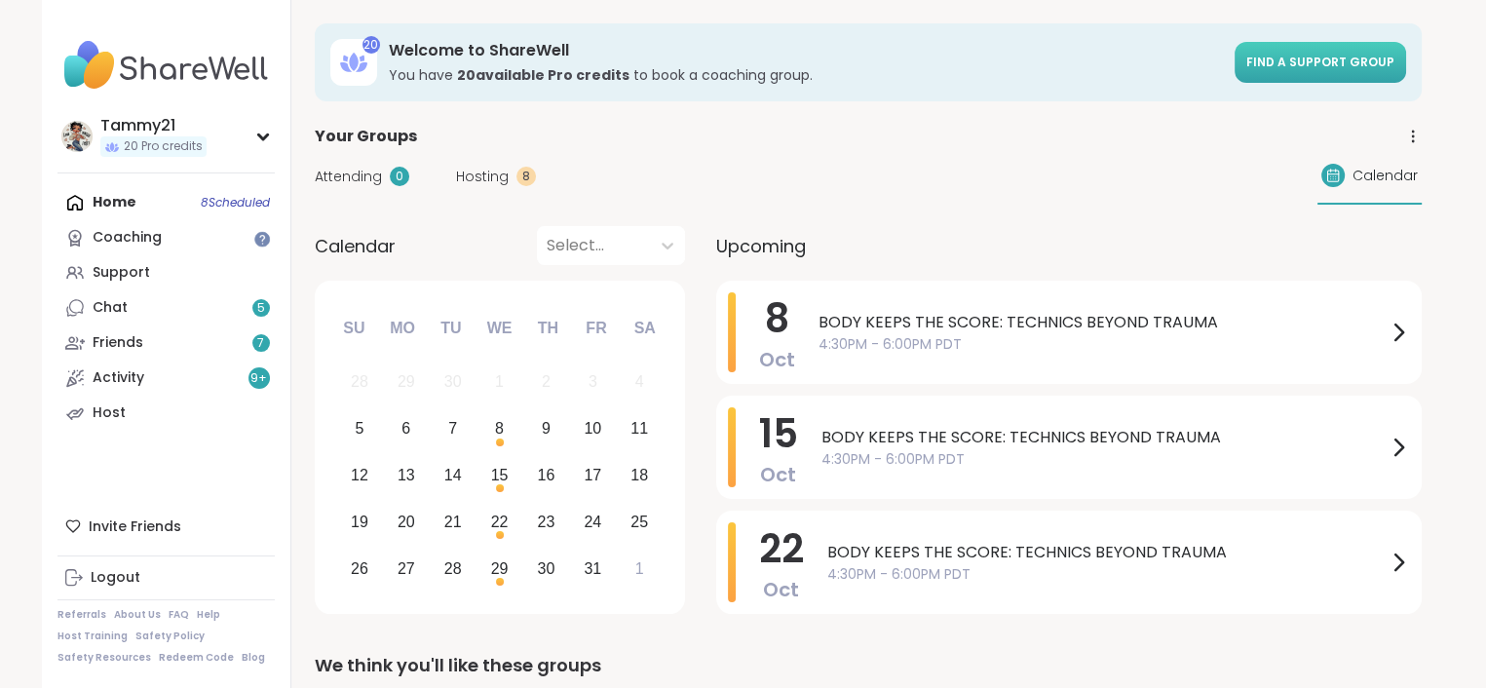
click at [1314, 48] on link "Find a support group" at bounding box center [1321, 62] width 172 height 41
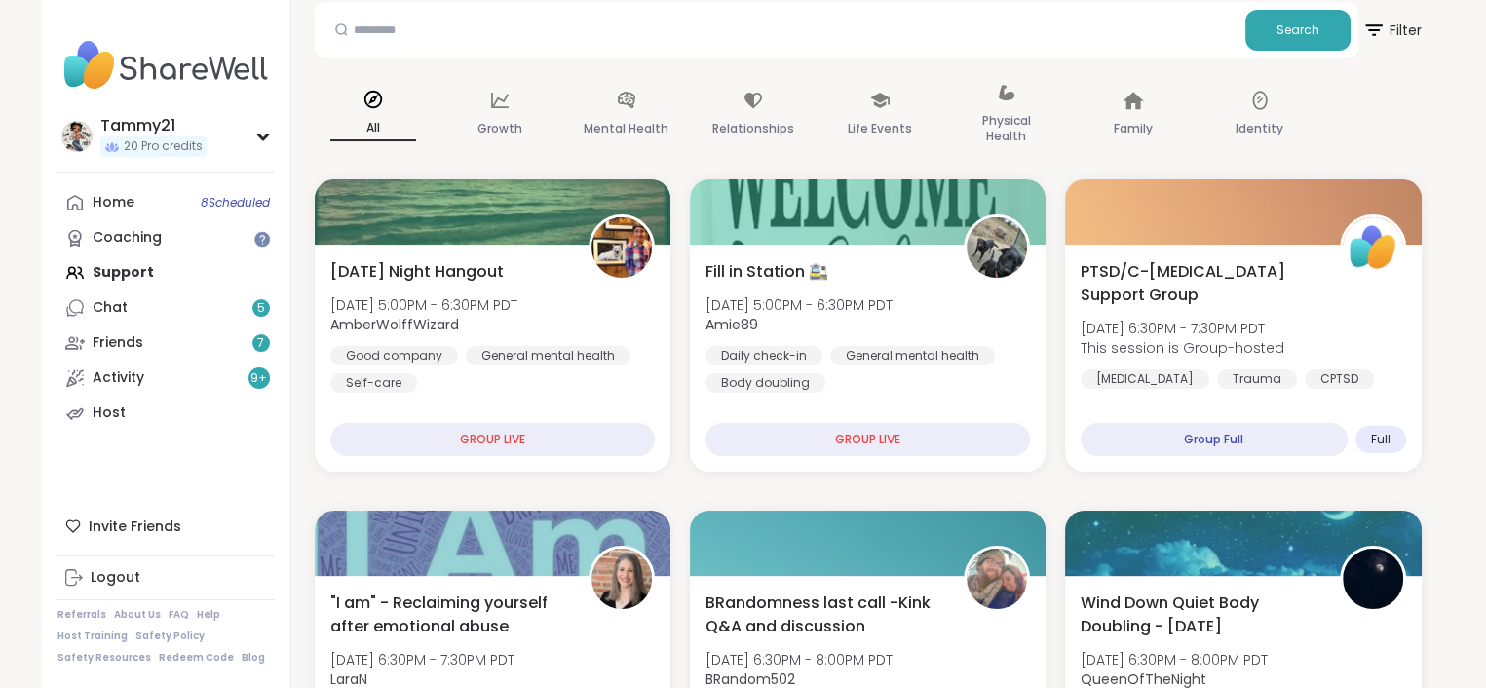
scroll to position [195, 0]
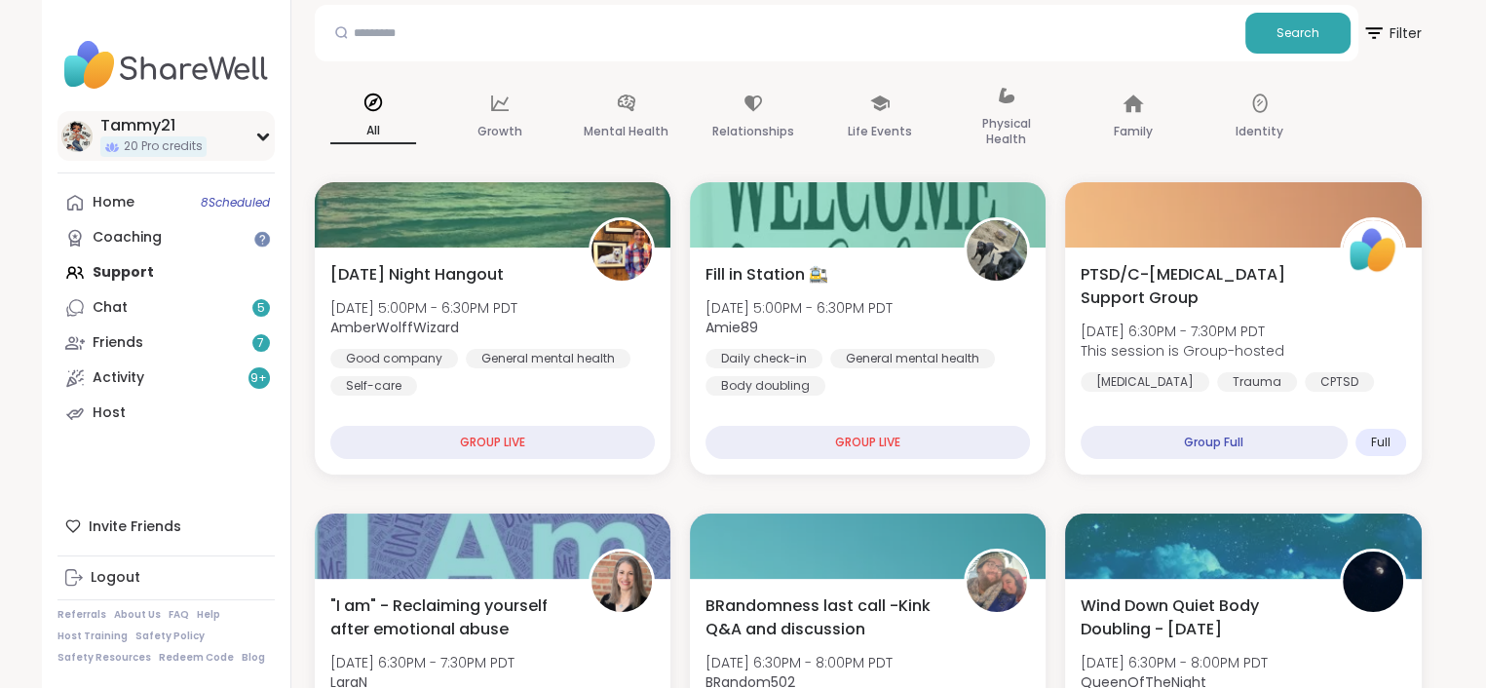
click at [135, 126] on div "Tammy21" at bounding box center [153, 125] width 106 height 21
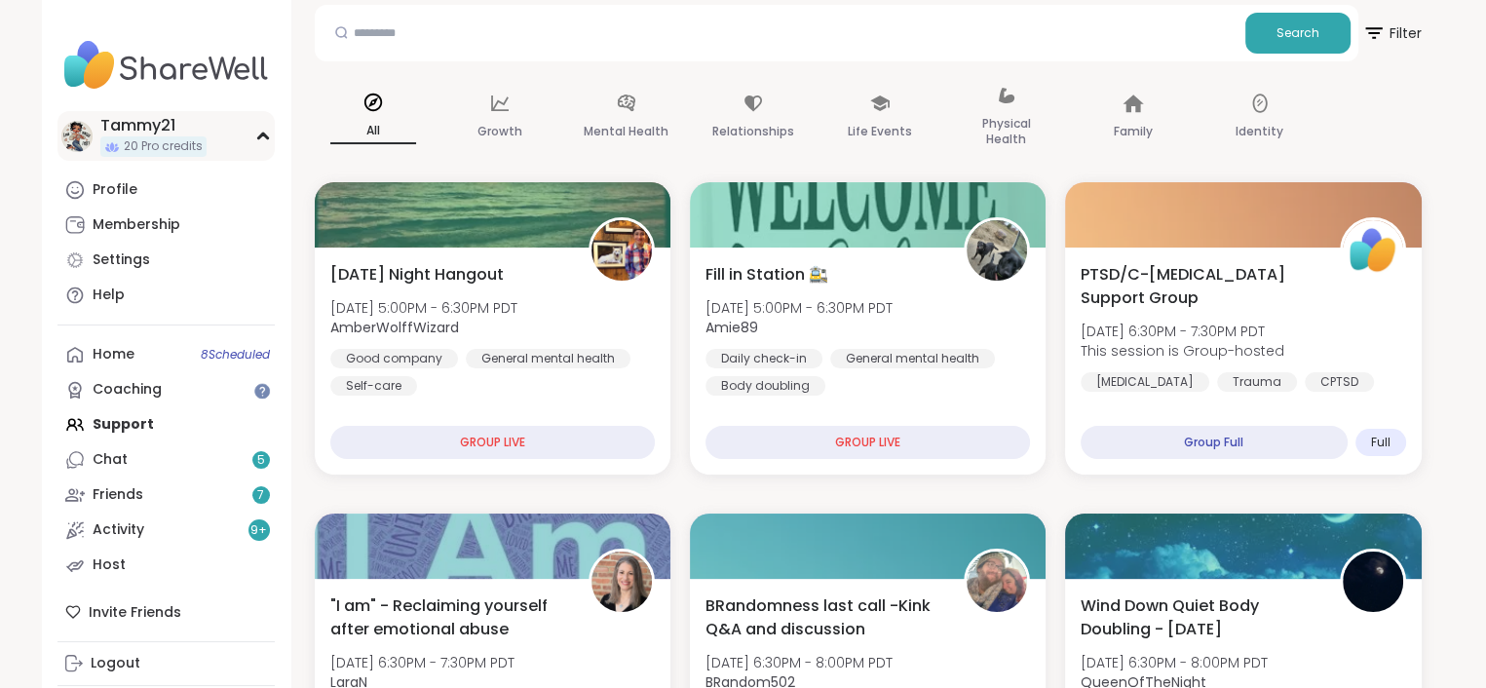
click at [115, 119] on div "Tammy21" at bounding box center [153, 125] width 106 height 21
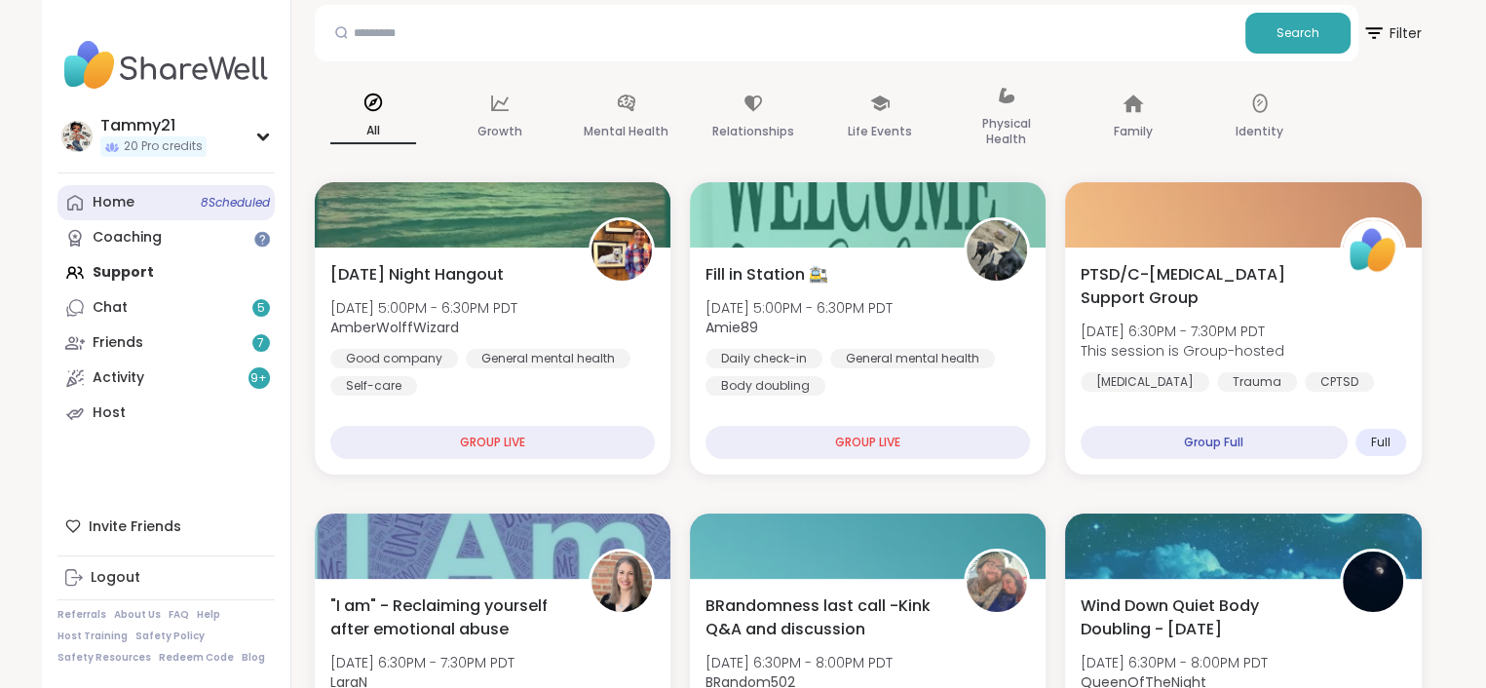
click at [117, 191] on link "Home 8 Scheduled" at bounding box center [166, 202] width 217 height 35
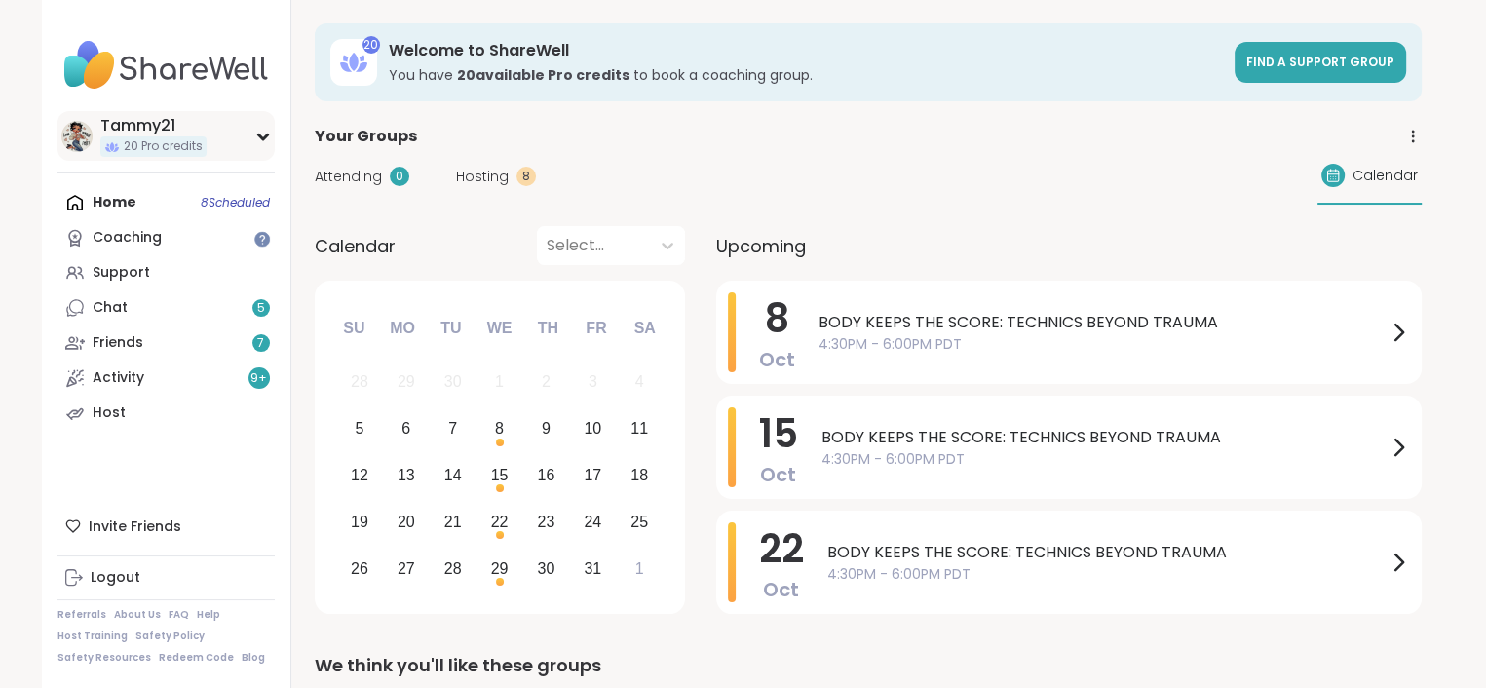
click at [144, 118] on div "Tammy21" at bounding box center [153, 125] width 106 height 21
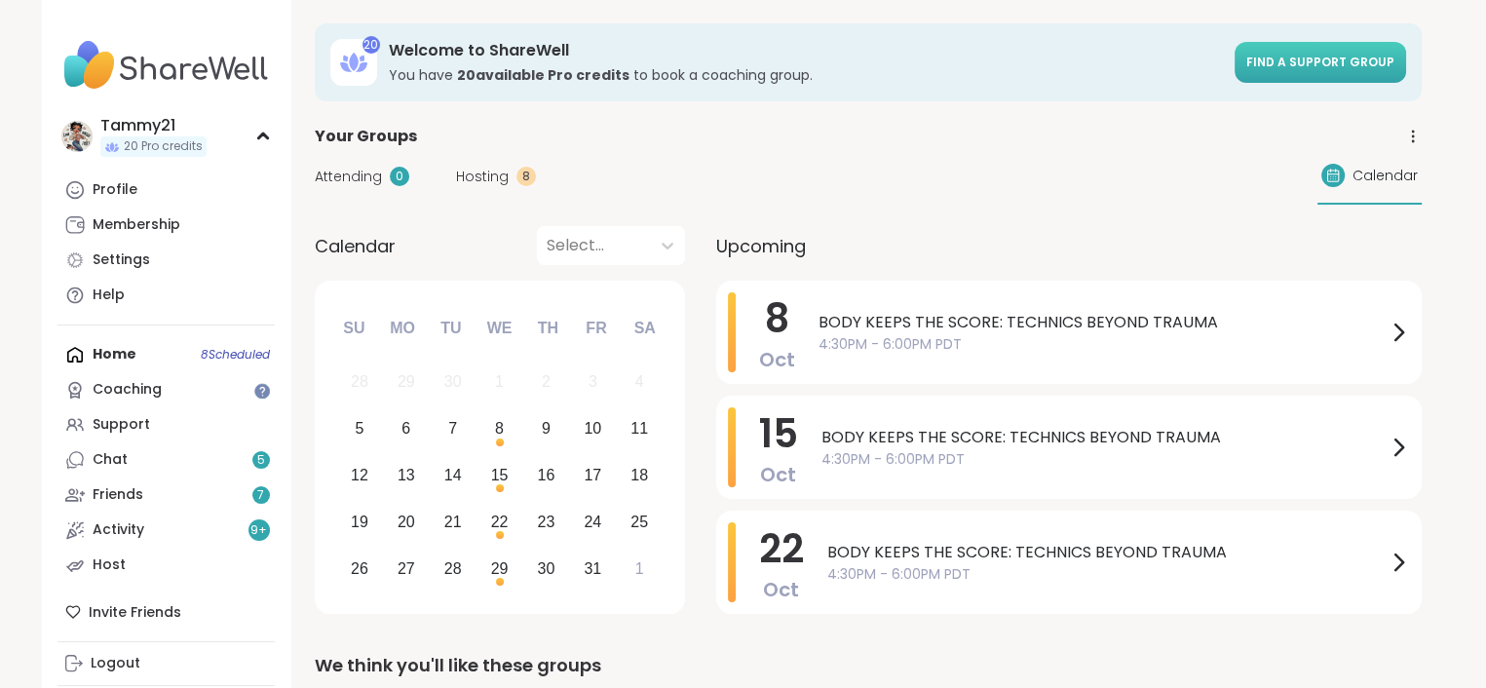
click at [1318, 58] on span "Find a support group" at bounding box center [1321, 62] width 148 height 17
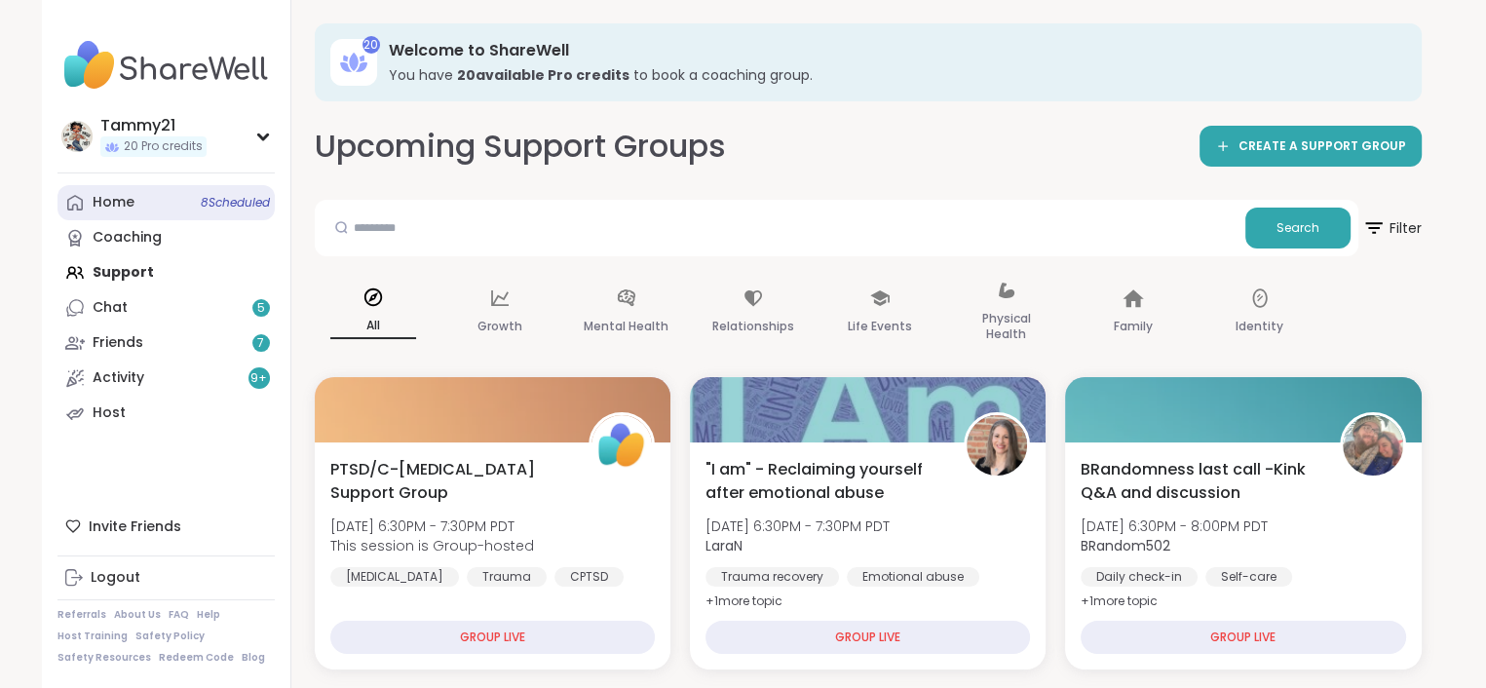
click at [98, 203] on div "Home 8 Scheduled" at bounding box center [114, 202] width 42 height 19
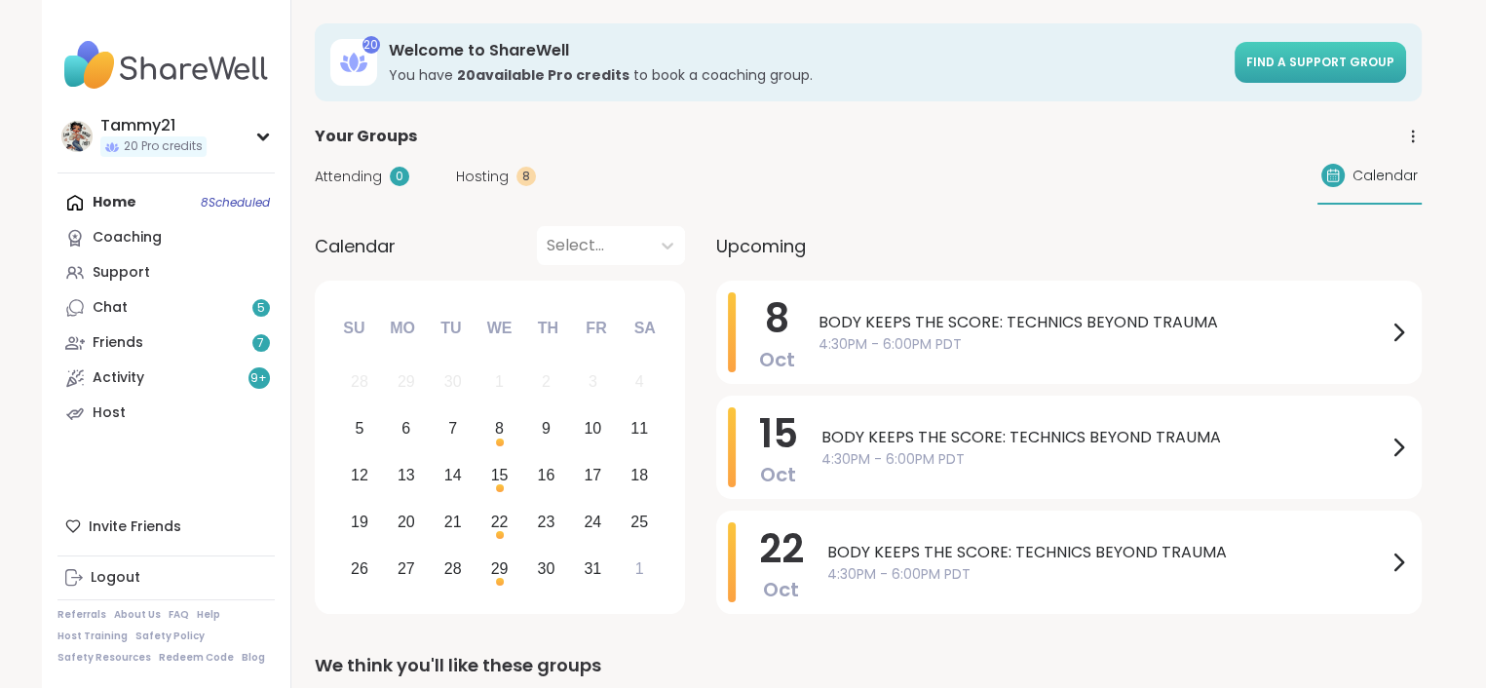
click at [1306, 56] on span "Find a support group" at bounding box center [1321, 62] width 148 height 17
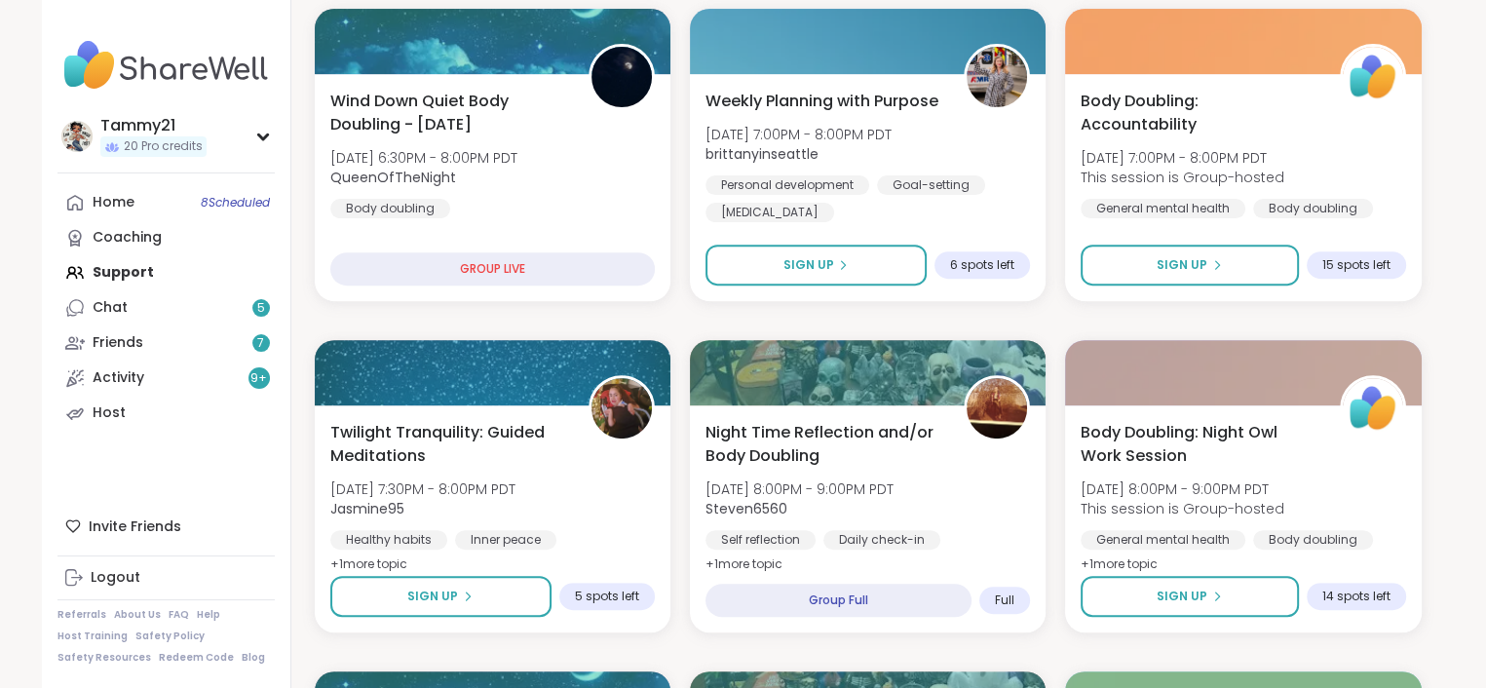
scroll to position [487, 0]
